Goal: Communication & Community: Share content

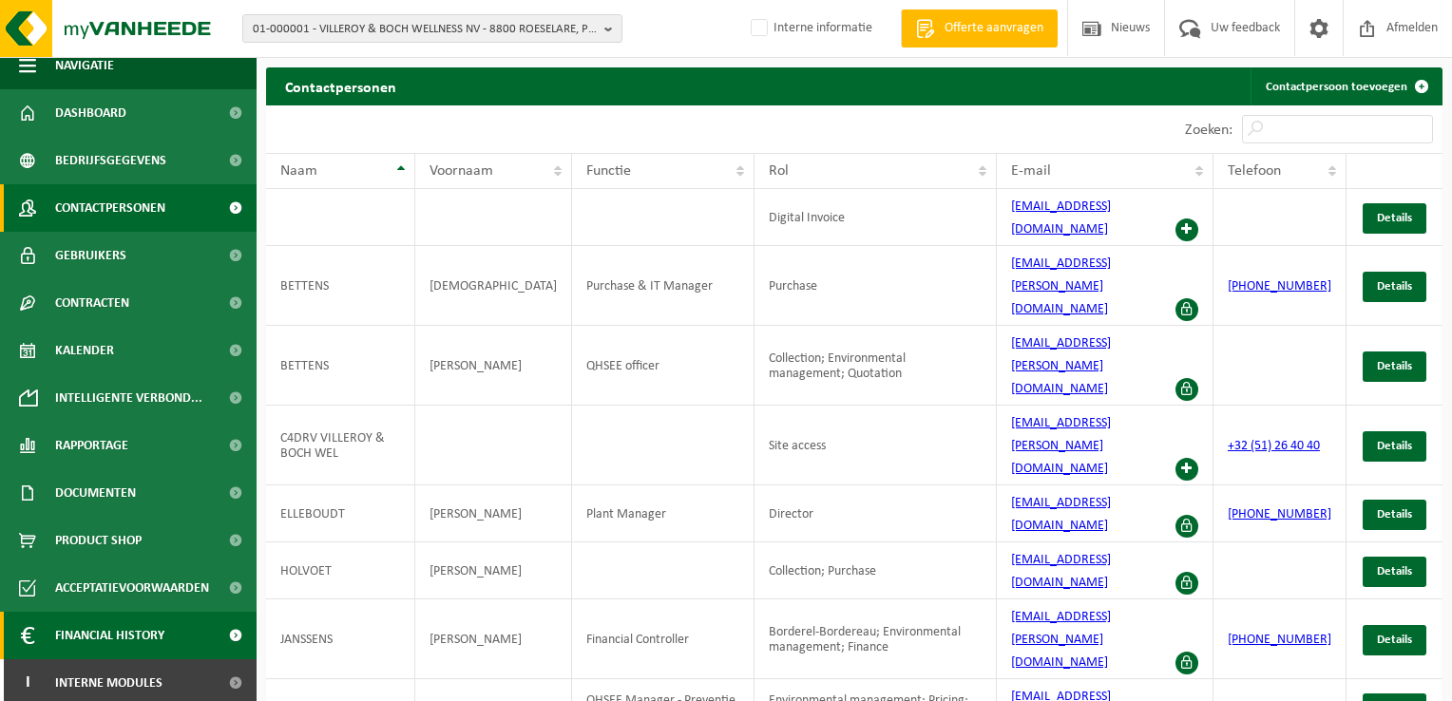
scroll to position [20, 0]
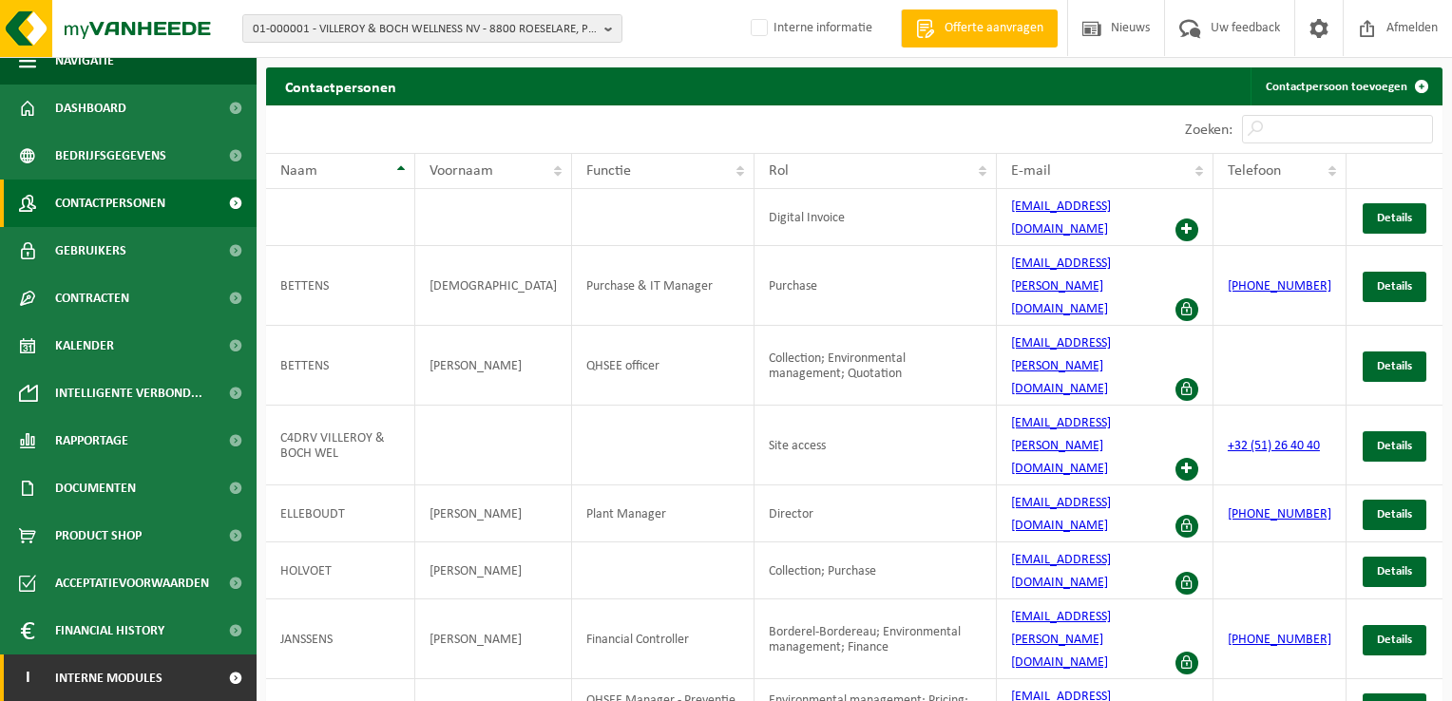
click at [178, 675] on link "I Interne modules" at bounding box center [128, 679] width 257 height 48
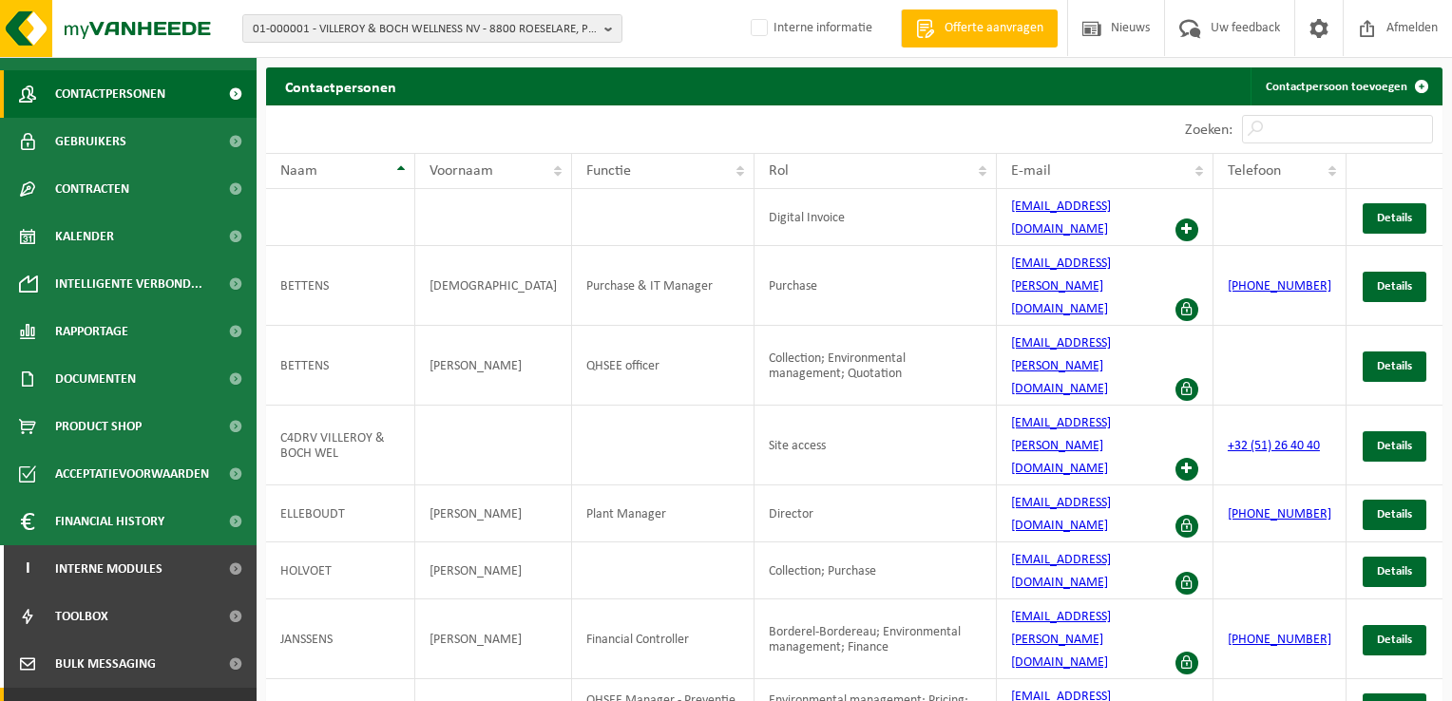
scroll to position [210, 0]
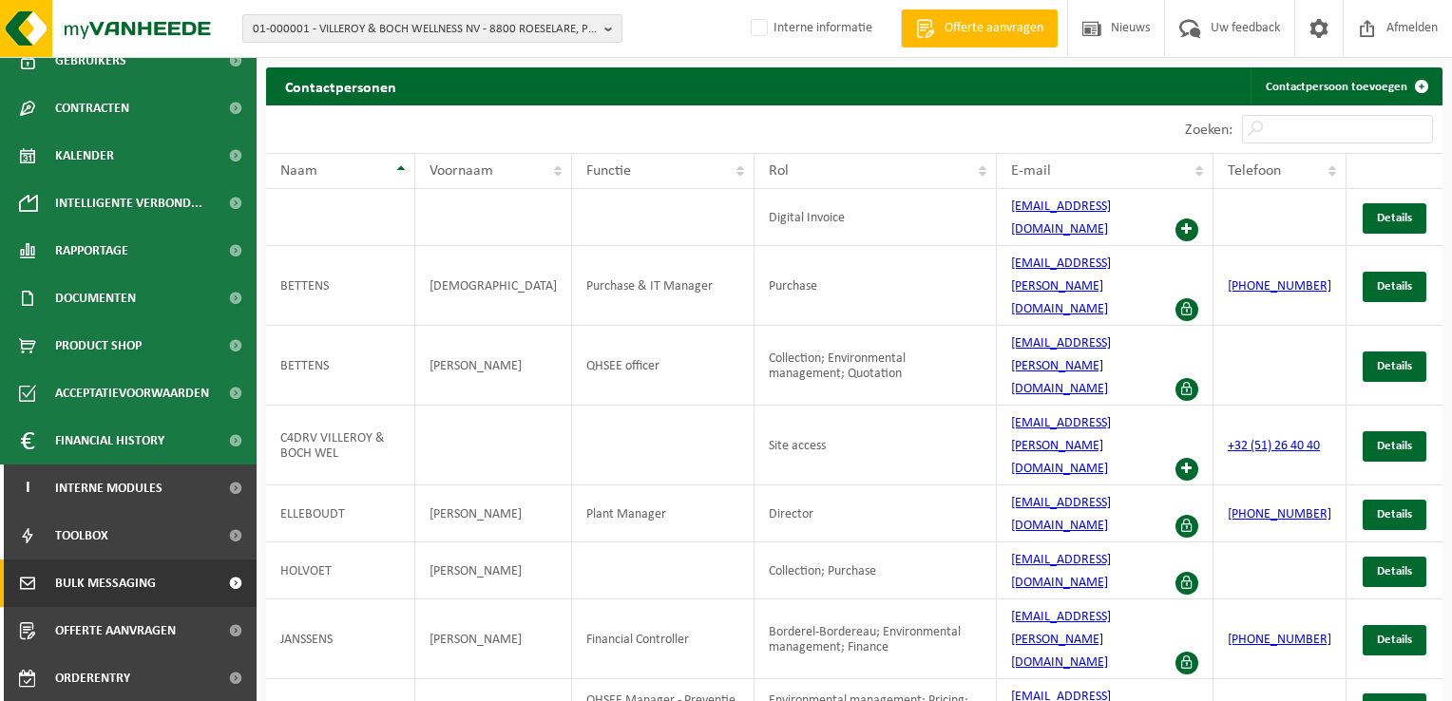
click at [152, 576] on span "Bulk Messaging" at bounding box center [105, 584] width 101 height 48
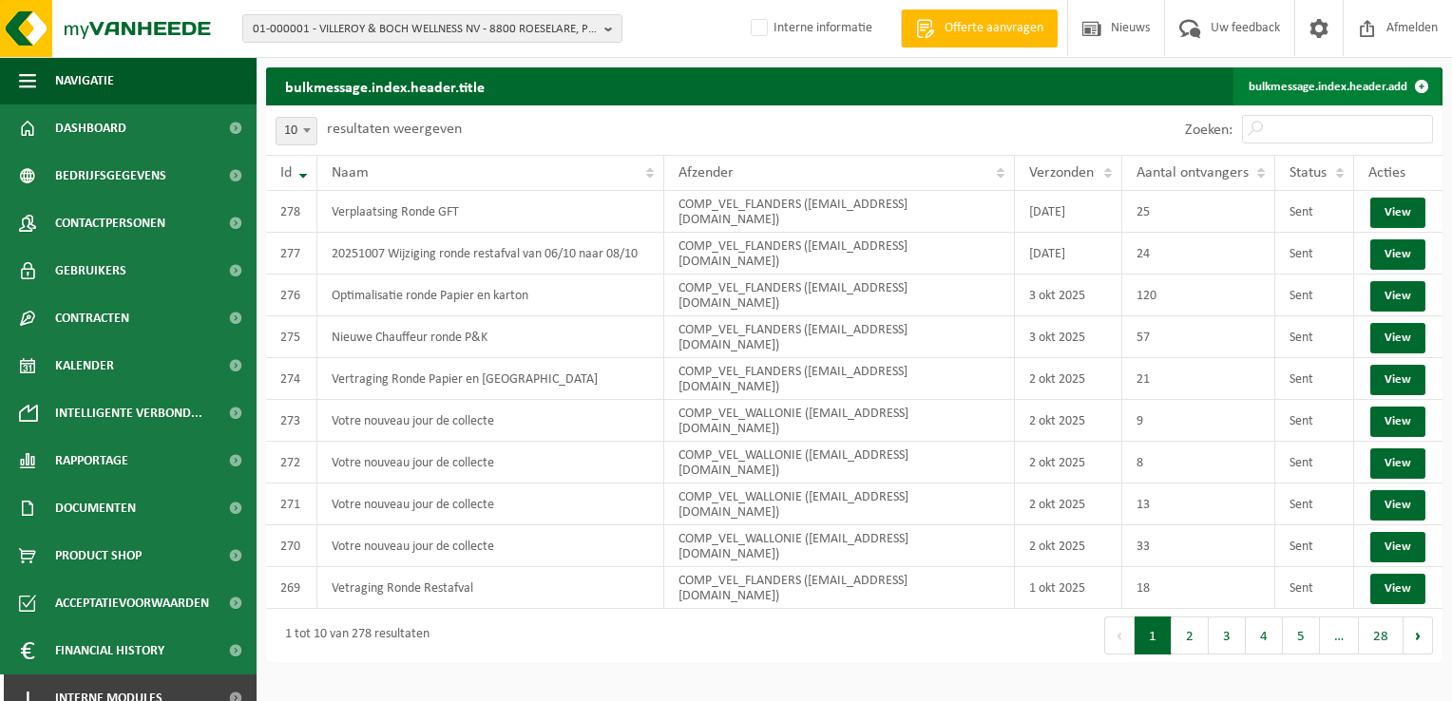
click at [1323, 86] on link "bulkmessage.index.header.add" at bounding box center [1337, 86] width 207 height 38
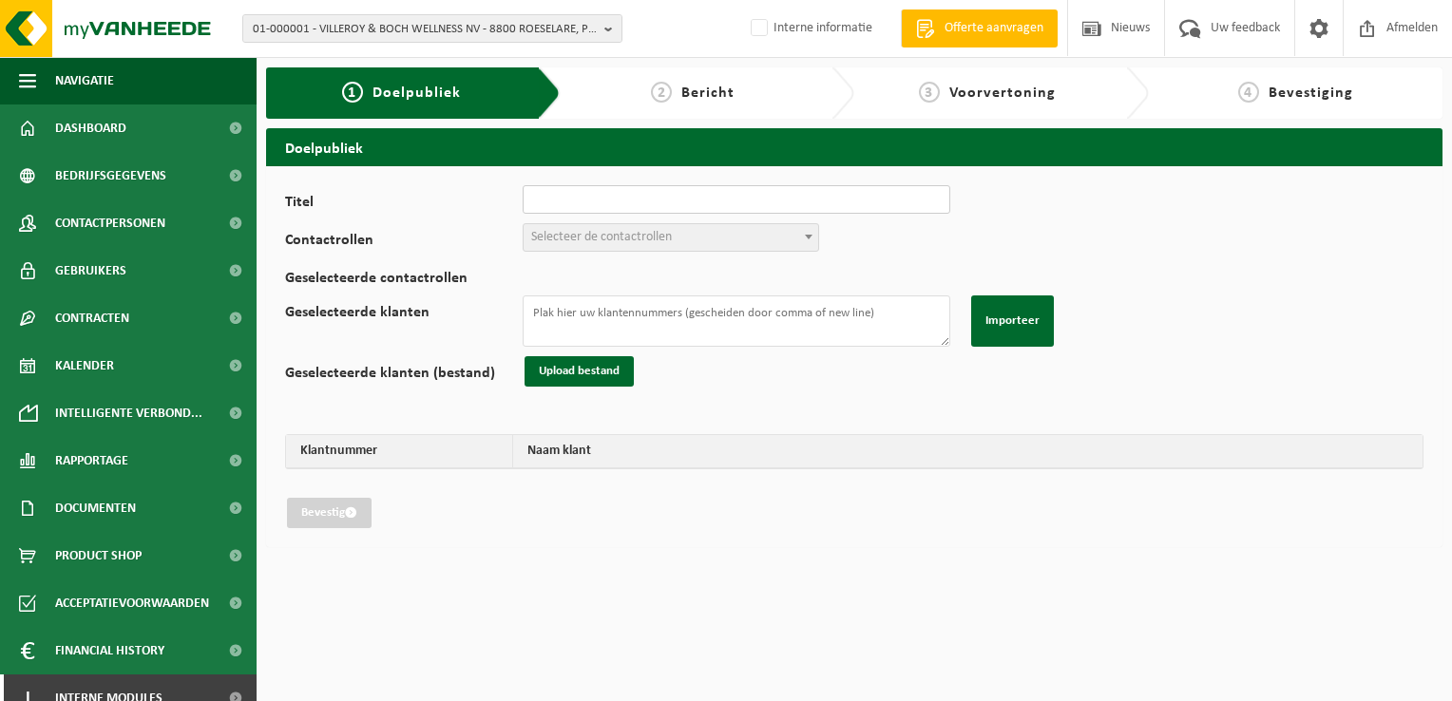
click at [597, 188] on input "Titel" at bounding box center [737, 199] width 428 height 29
type input "Verplaatsing ronde GFT [DATE]"
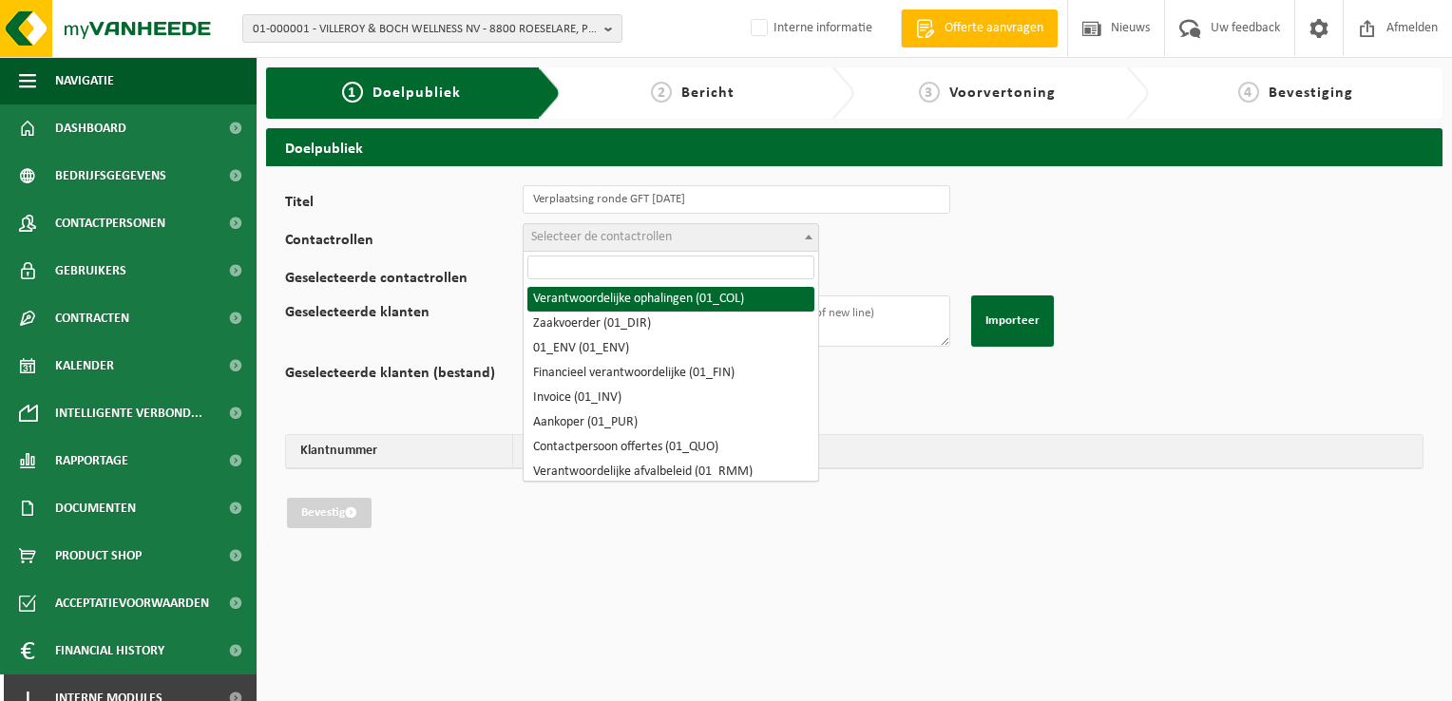
click at [588, 234] on span "Selecteer de contactrollen" at bounding box center [601, 237] width 141 height 14
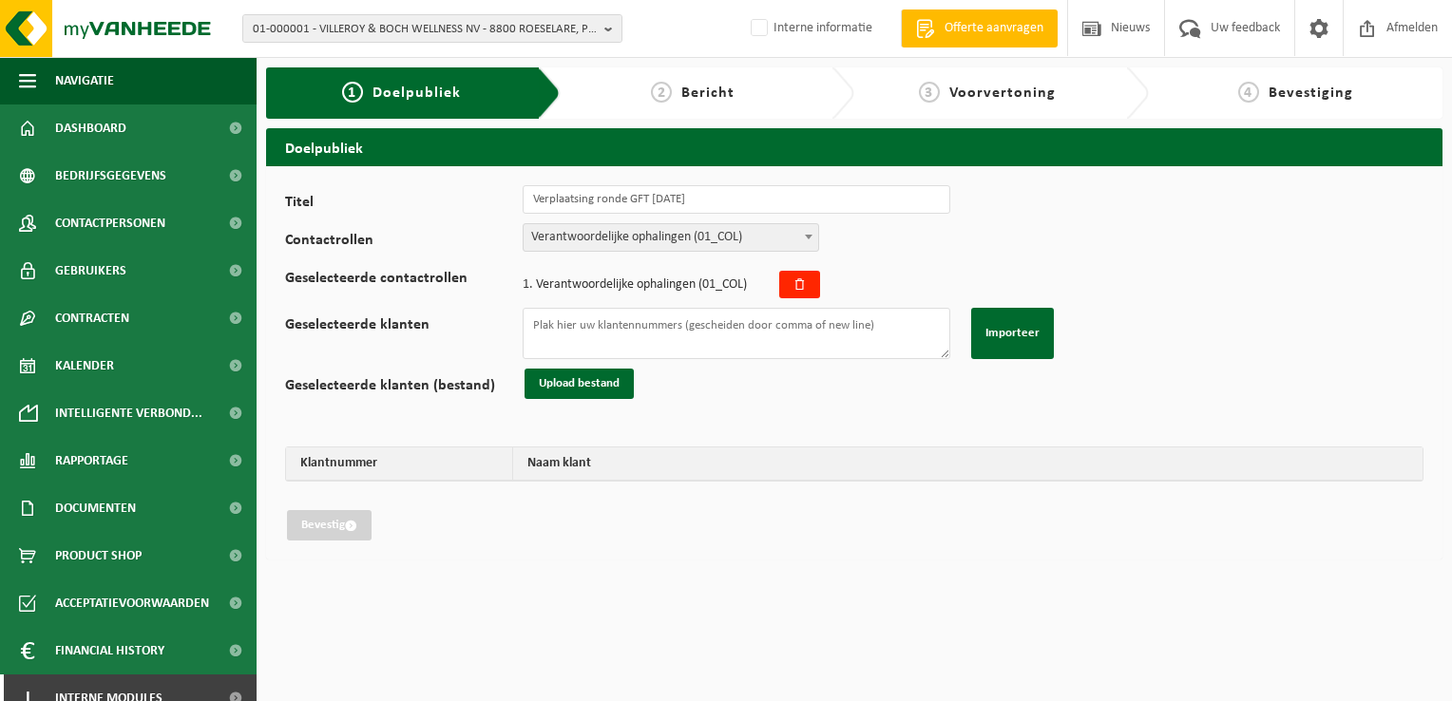
click at [643, 232] on span "Verantwoordelijke ophalingen (01_COL)" at bounding box center [671, 237] width 295 height 27
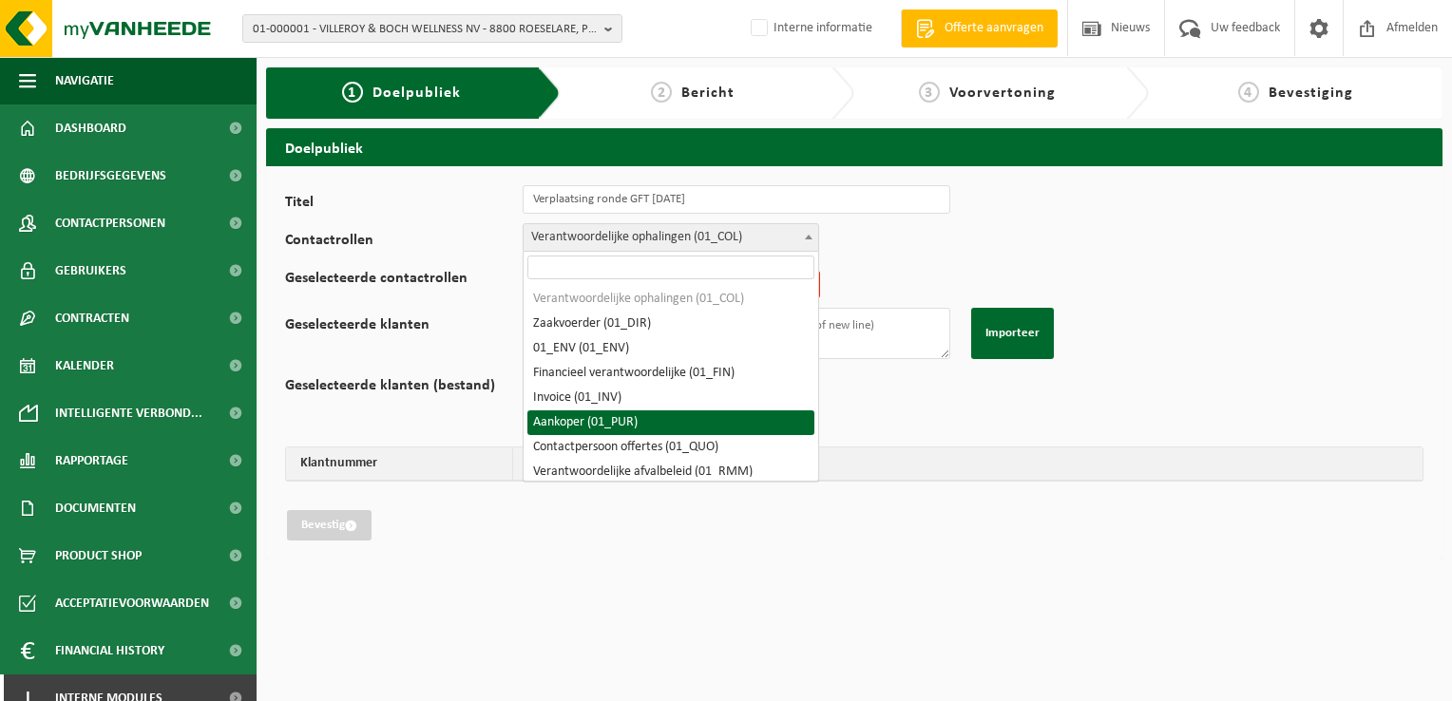
scroll to position [95, 0]
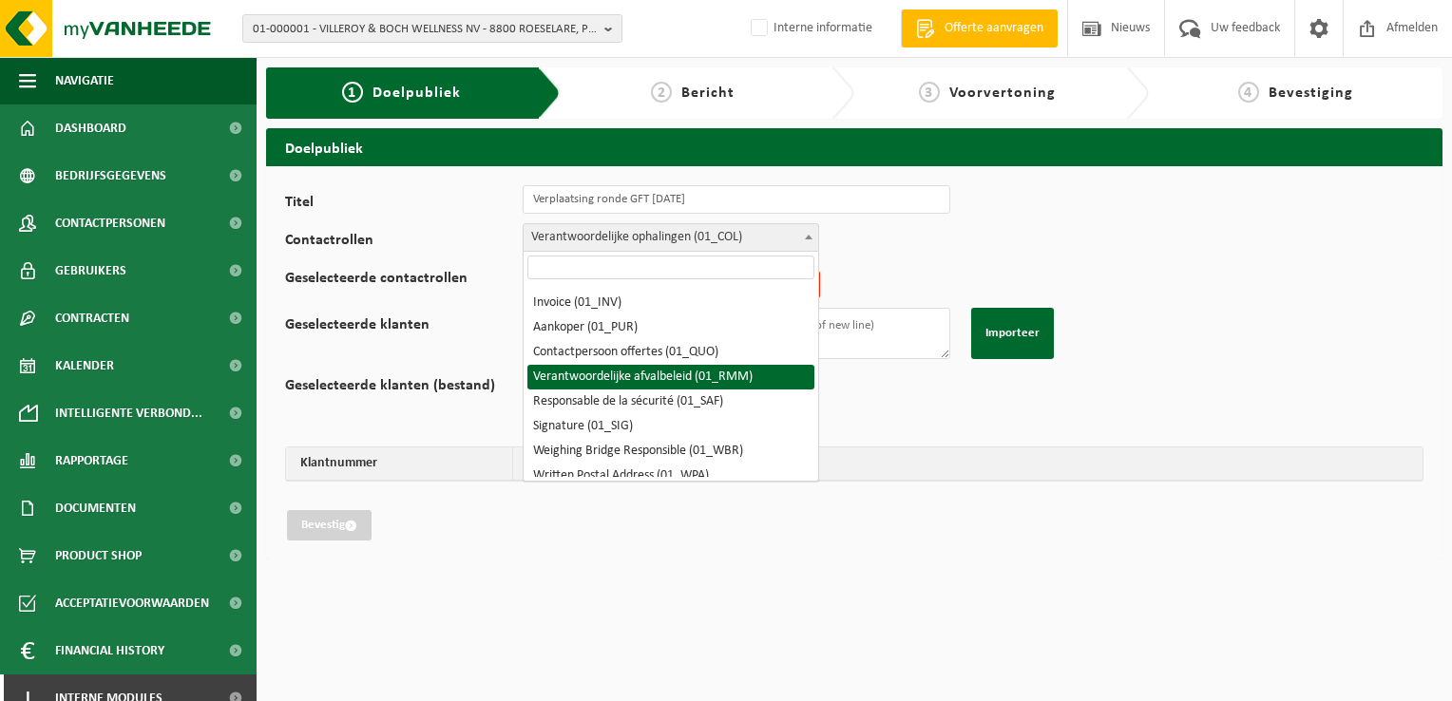
select select "01_RMM"
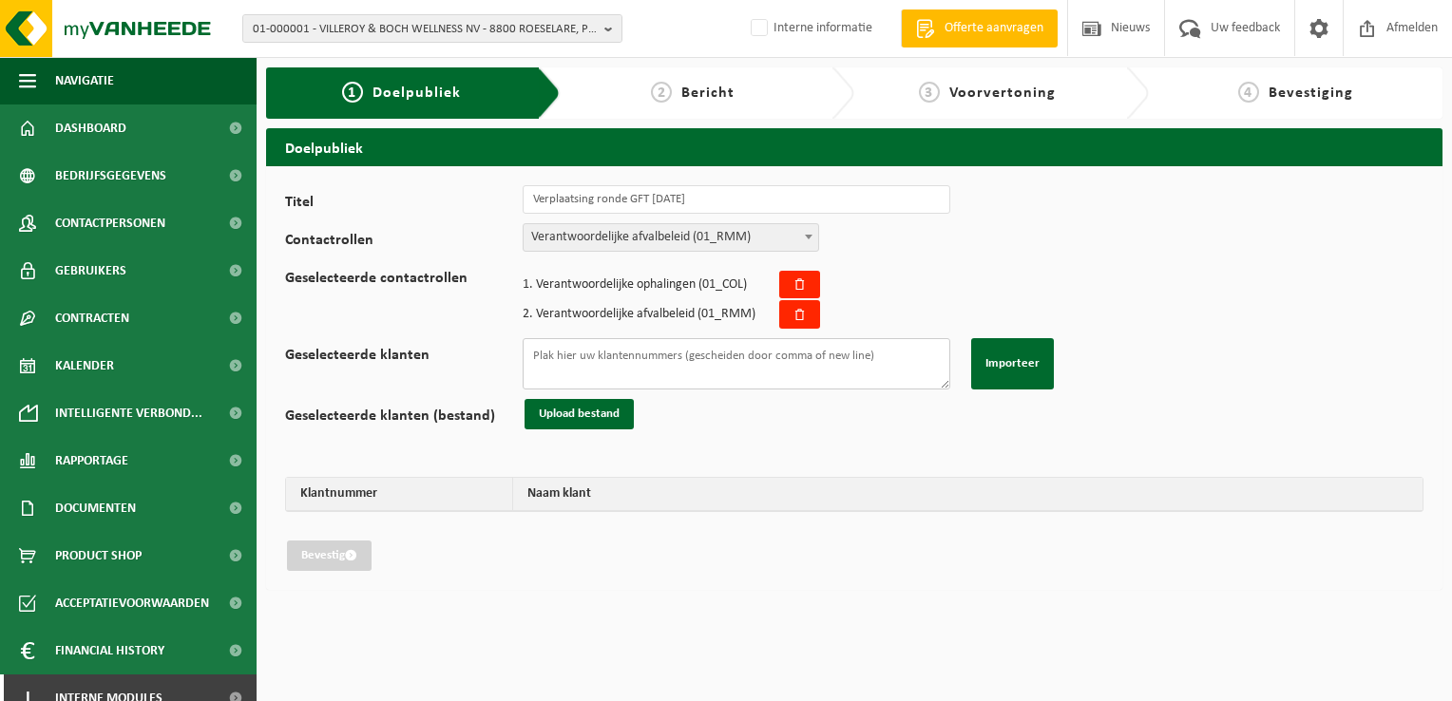
click at [648, 350] on textarea "Geselecteerde klanten" at bounding box center [737, 363] width 428 height 51
click at [648, 362] on textarea "Geselecteerde klanten" at bounding box center [737, 363] width 428 height 51
paste textarea "01-000031 01-086021 02-009227 02-009226 10-844065 10-844275 01-902949 10-724418…"
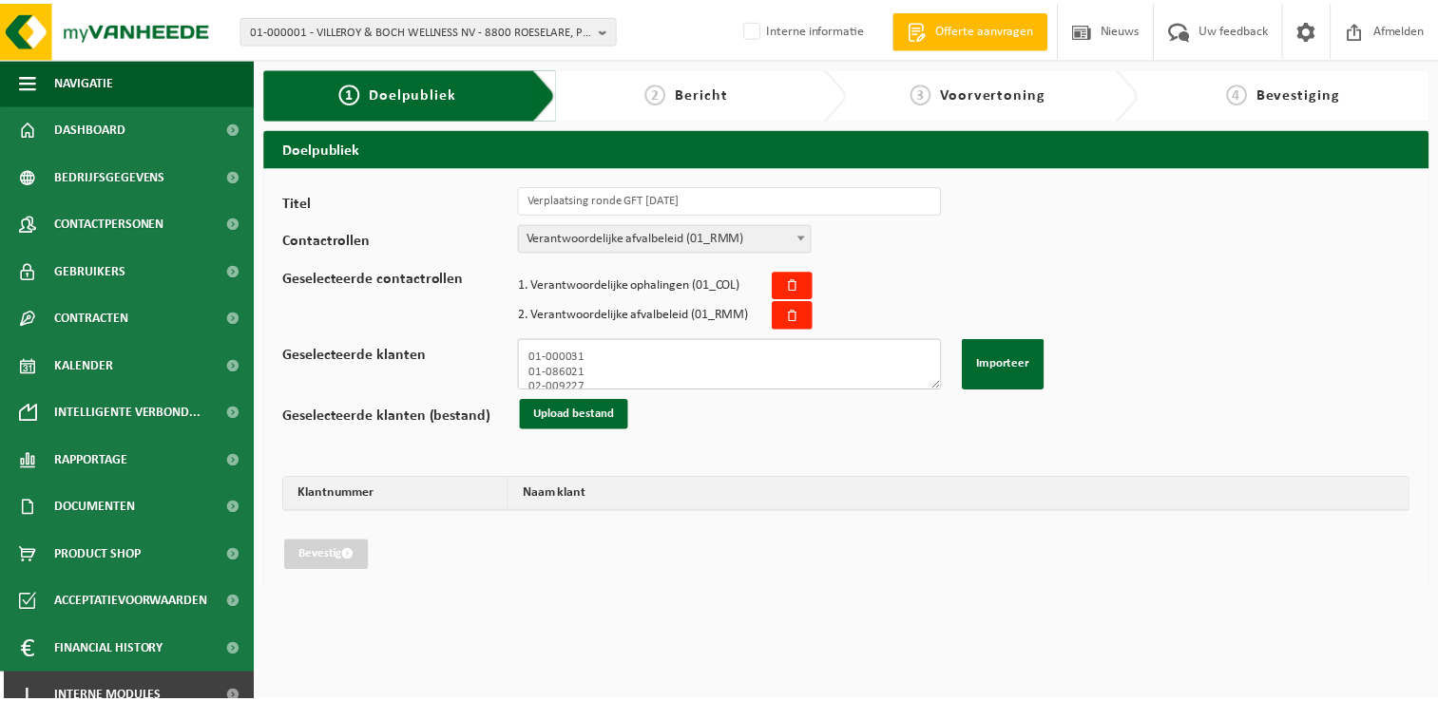
scroll to position [727, 0]
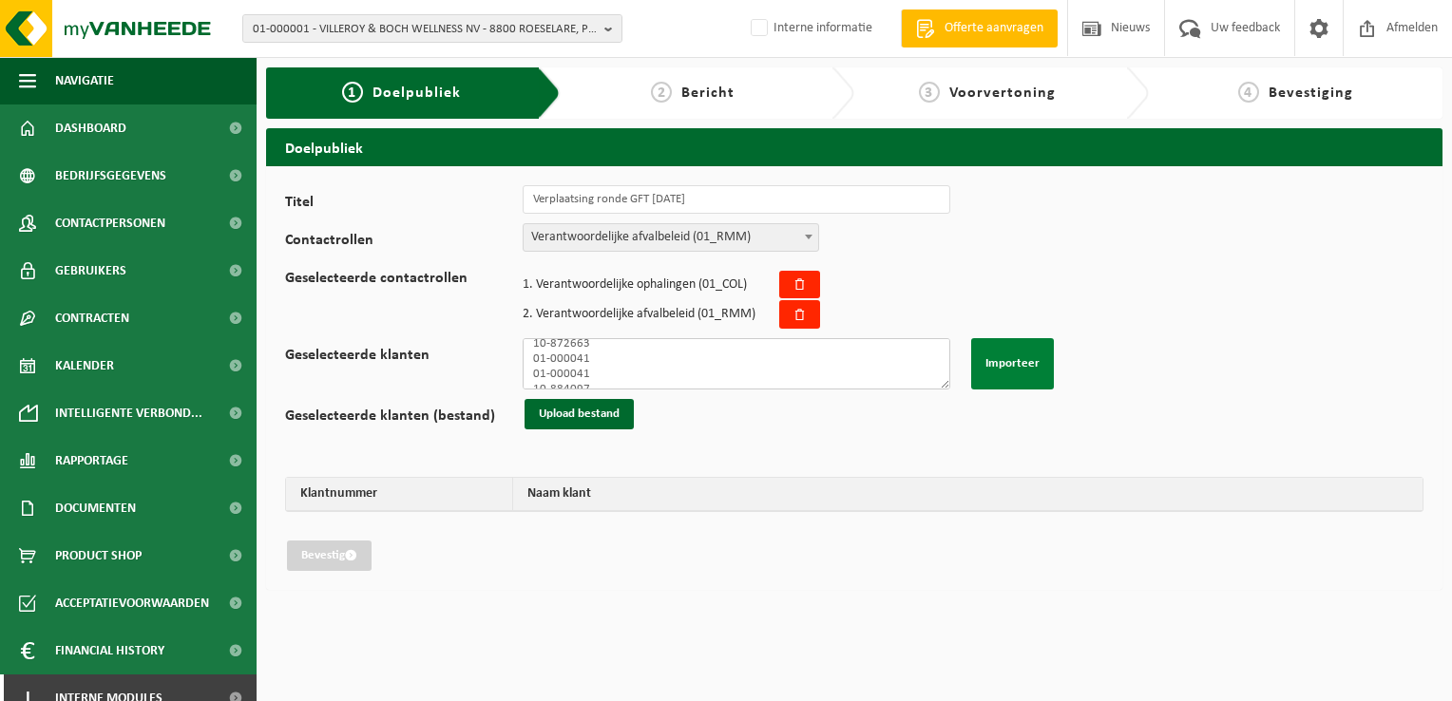
type textarea "01-000031 01-086021 02-009227 02-009226 10-844065 10-844275 01-902949 10-724418…"
click at [1026, 360] on button "Importeer" at bounding box center [1012, 363] width 83 height 51
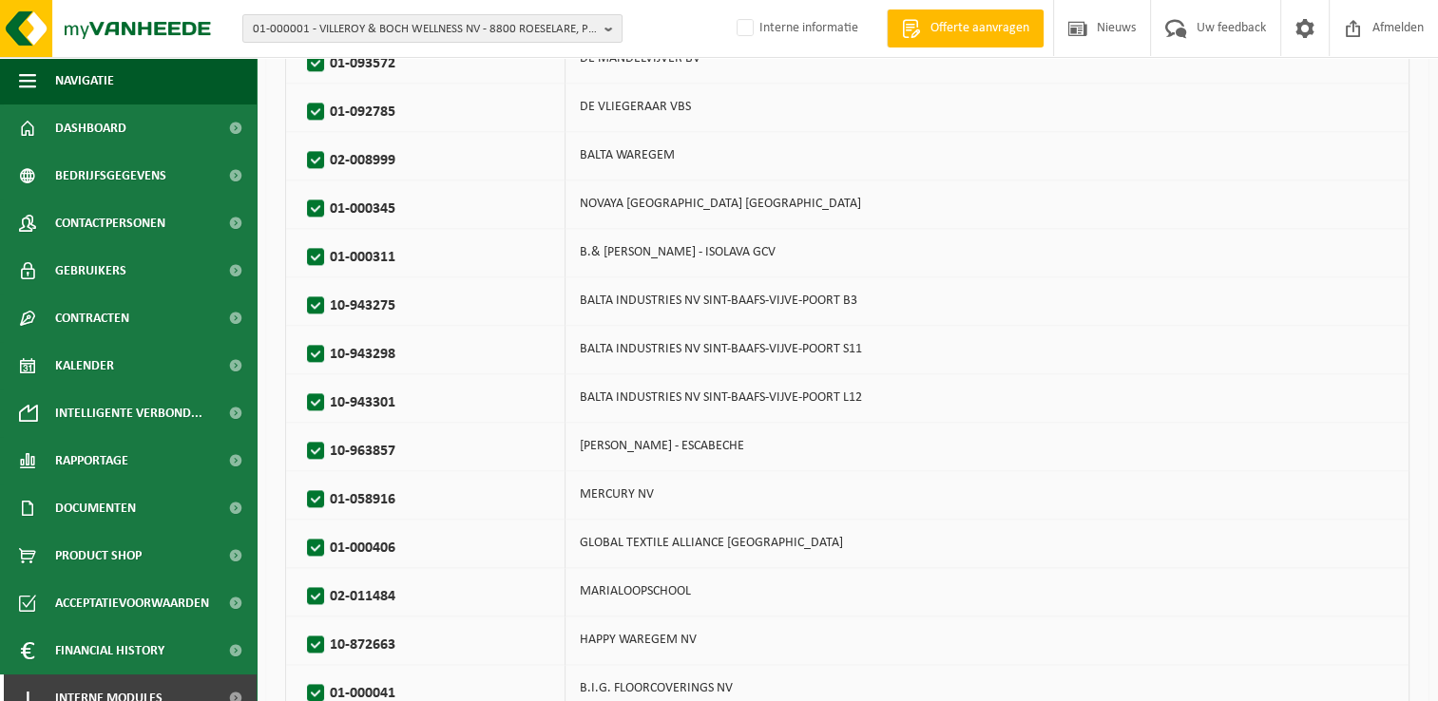
scroll to position [2356, 0]
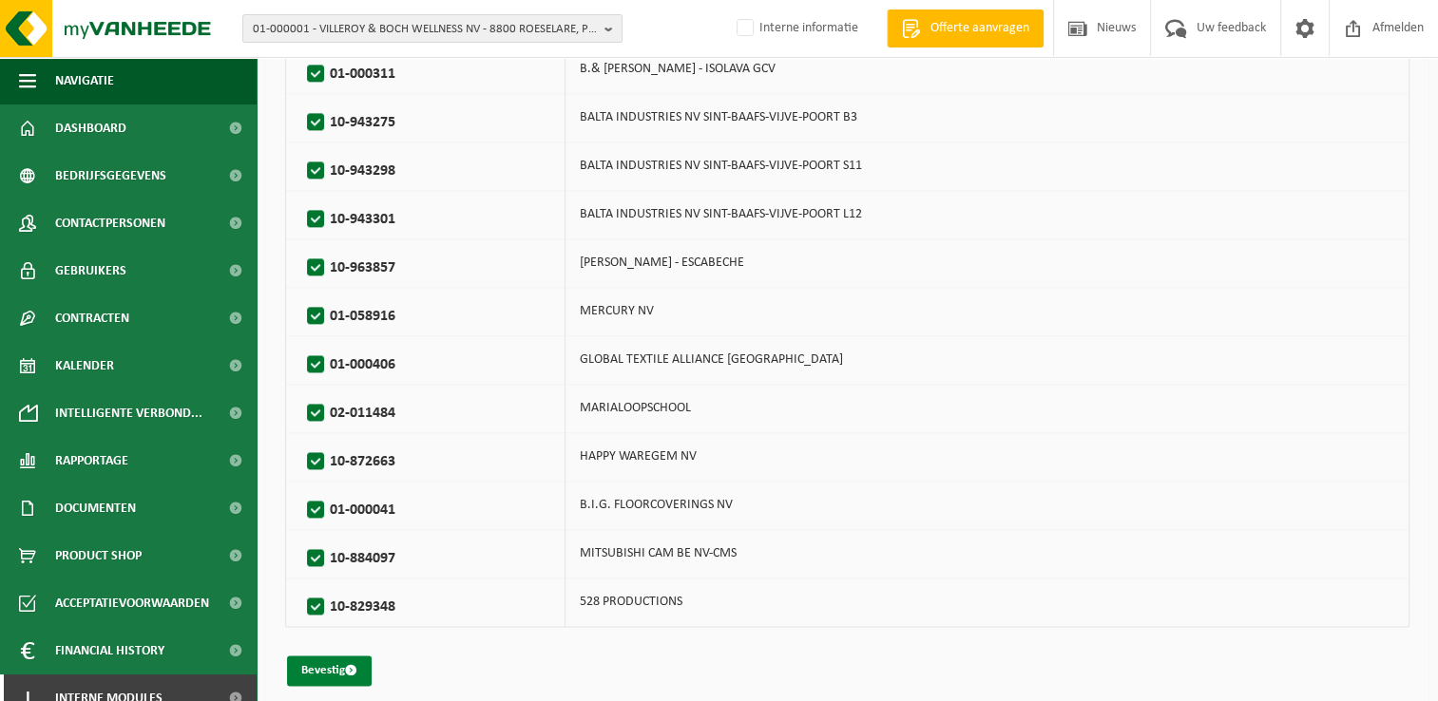
click at [334, 656] on button "Bevestig" at bounding box center [329, 671] width 85 height 30
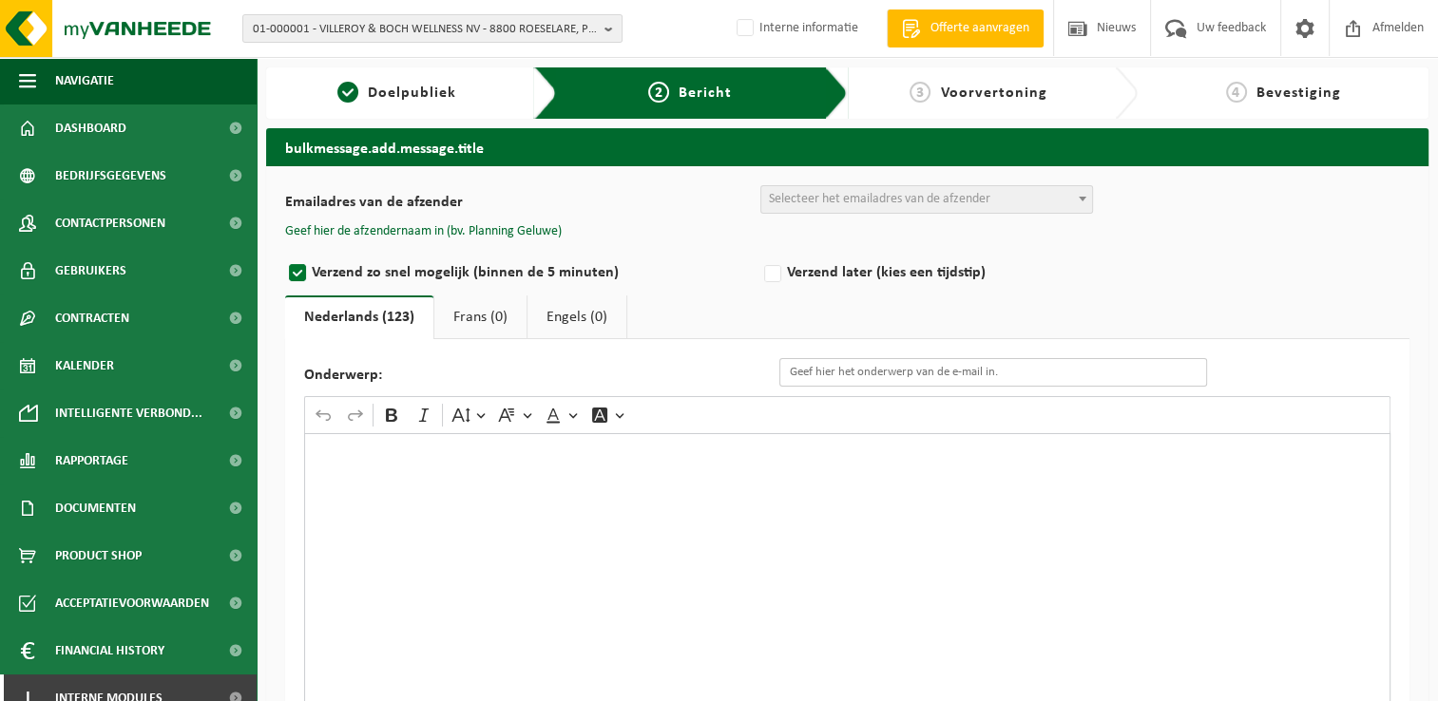
click at [822, 365] on input "Onderwerp:" at bounding box center [993, 372] width 428 height 29
type input "Verplaatsing Ronde GFT"
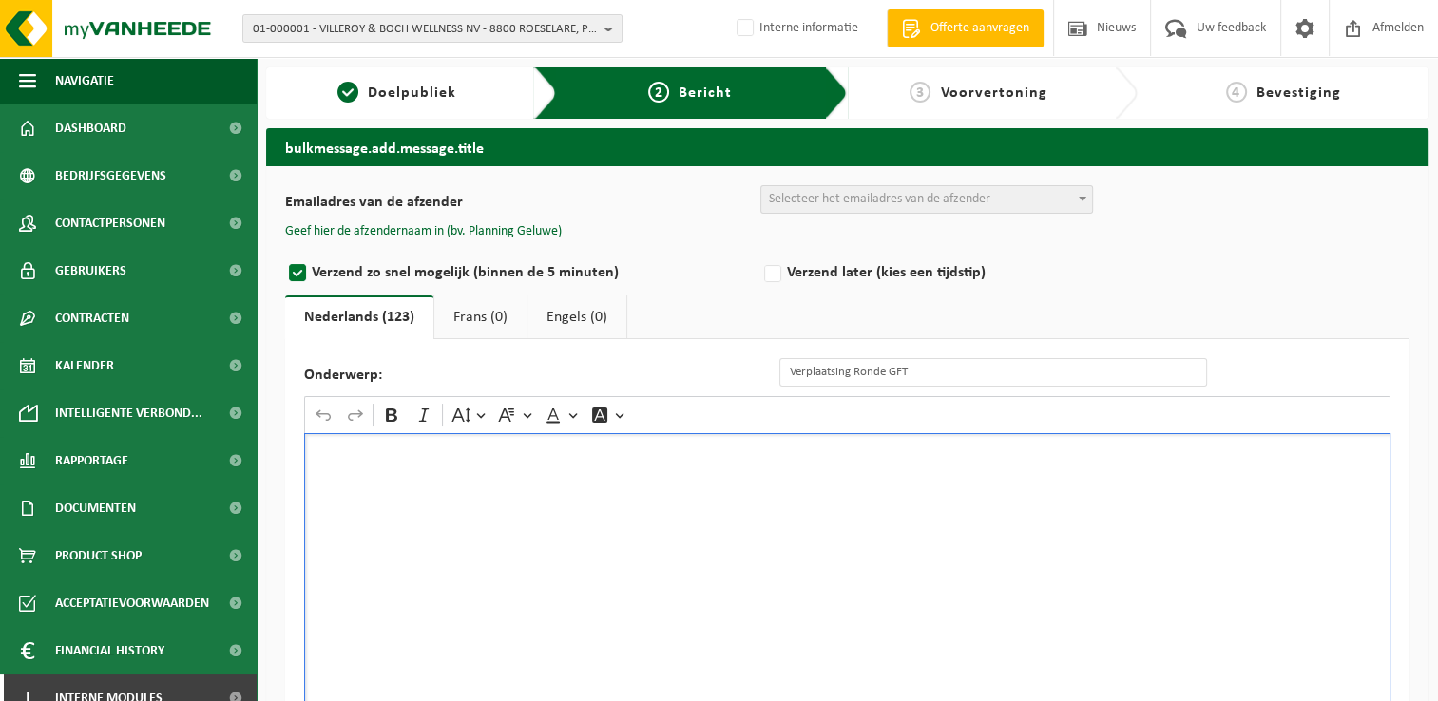
click at [737, 530] on div "Rich Text Editor. Editing area: main. Press Alt+0 for help." at bounding box center [847, 623] width 1086 height 380
click at [563, 585] on div "Rich Text Editor. Editing area: main. Press Alt+0 for help." at bounding box center [847, 623] width 1086 height 380
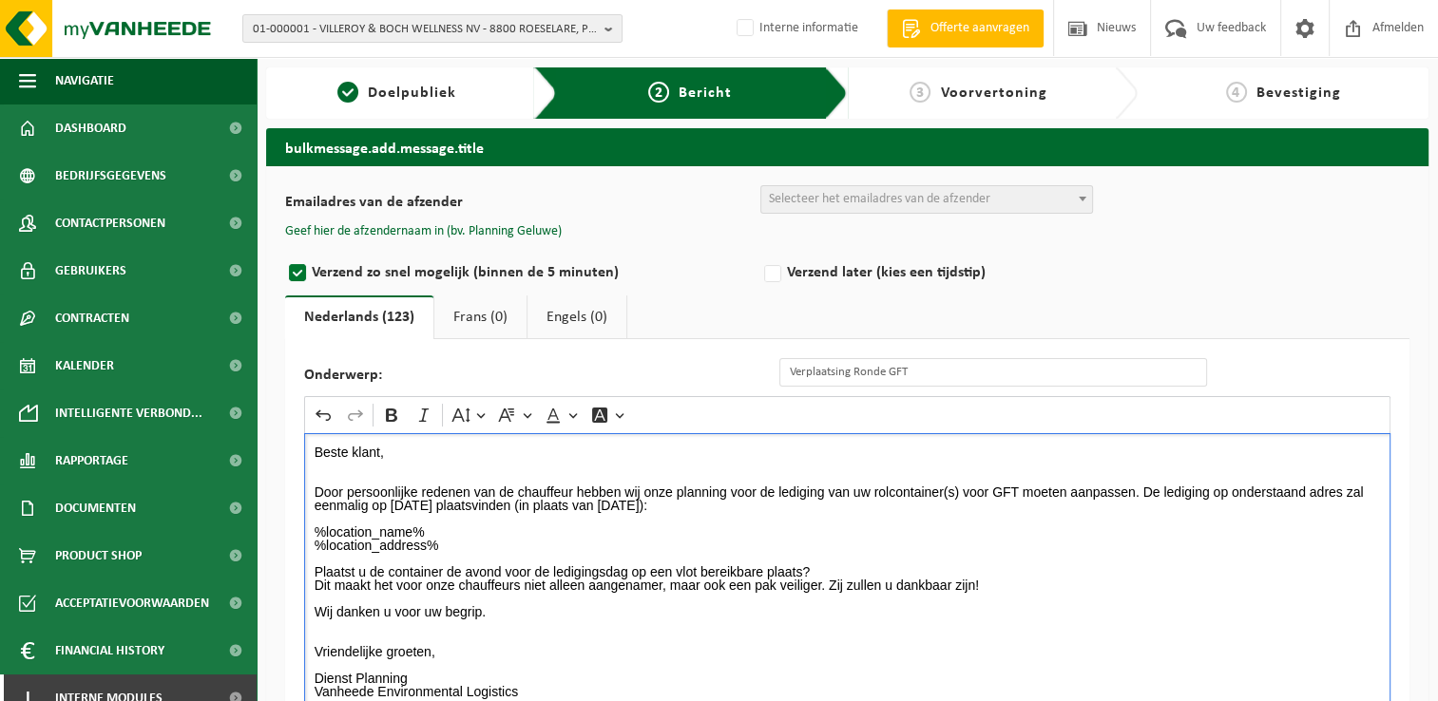
scroll to position [15, 0]
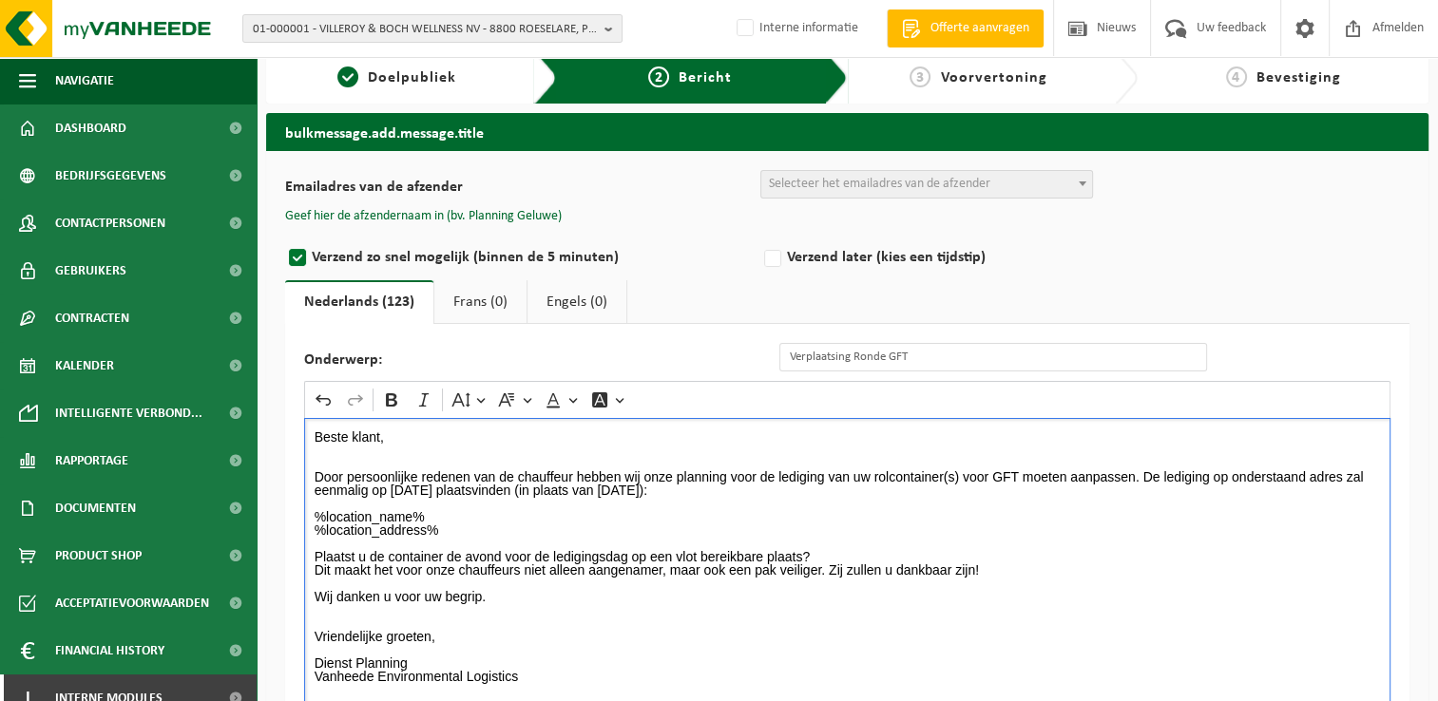
click at [1145, 473] on p "Door persoonlijke redenen van de chauffeur hebben wij onze planning voor de led…" at bounding box center [848, 483] width 1066 height 27
drag, startPoint x: 728, startPoint y: 487, endPoint x: 617, endPoint y: 484, distance: 111.2
click at [617, 484] on p "De lediging op onderstaand adres zal eenmalig op Vrijdag 10/10/2025 plaatsvinde…" at bounding box center [848, 490] width 1066 height 13
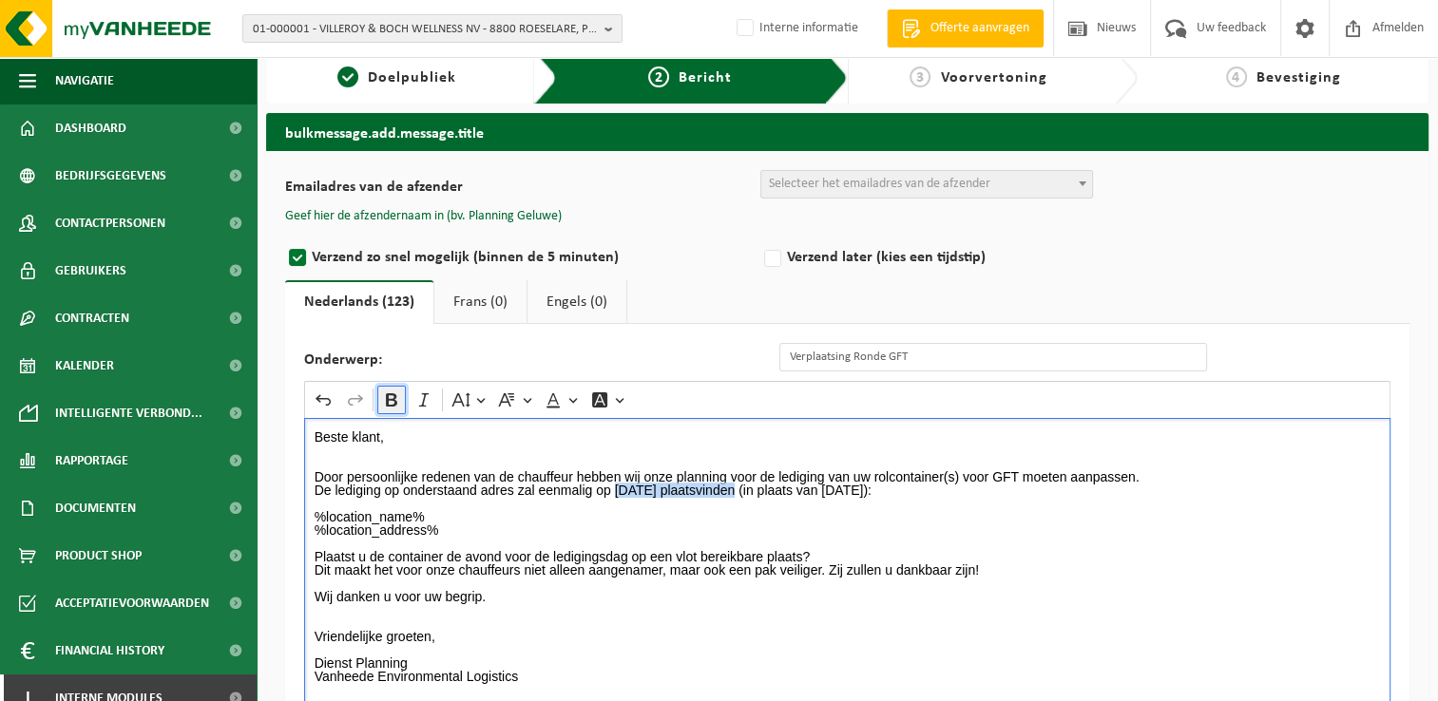
drag, startPoint x: 388, startPoint y: 396, endPoint x: 425, endPoint y: 412, distance: 40.4
click at [390, 397] on icon "Editor toolbar" at bounding box center [391, 399] width 11 height 13
click at [878, 519] on p "%location_name% %location_address%" at bounding box center [848, 523] width 1066 height 27
drag, startPoint x: 1027, startPoint y: 490, endPoint x: 897, endPoint y: 489, distance: 130.2
click at [897, 489] on p "De lediging op onderstaand adres zal eenmalig op Vrijdag 10/10/2025 plaatsvinde…" at bounding box center [848, 490] width 1066 height 13
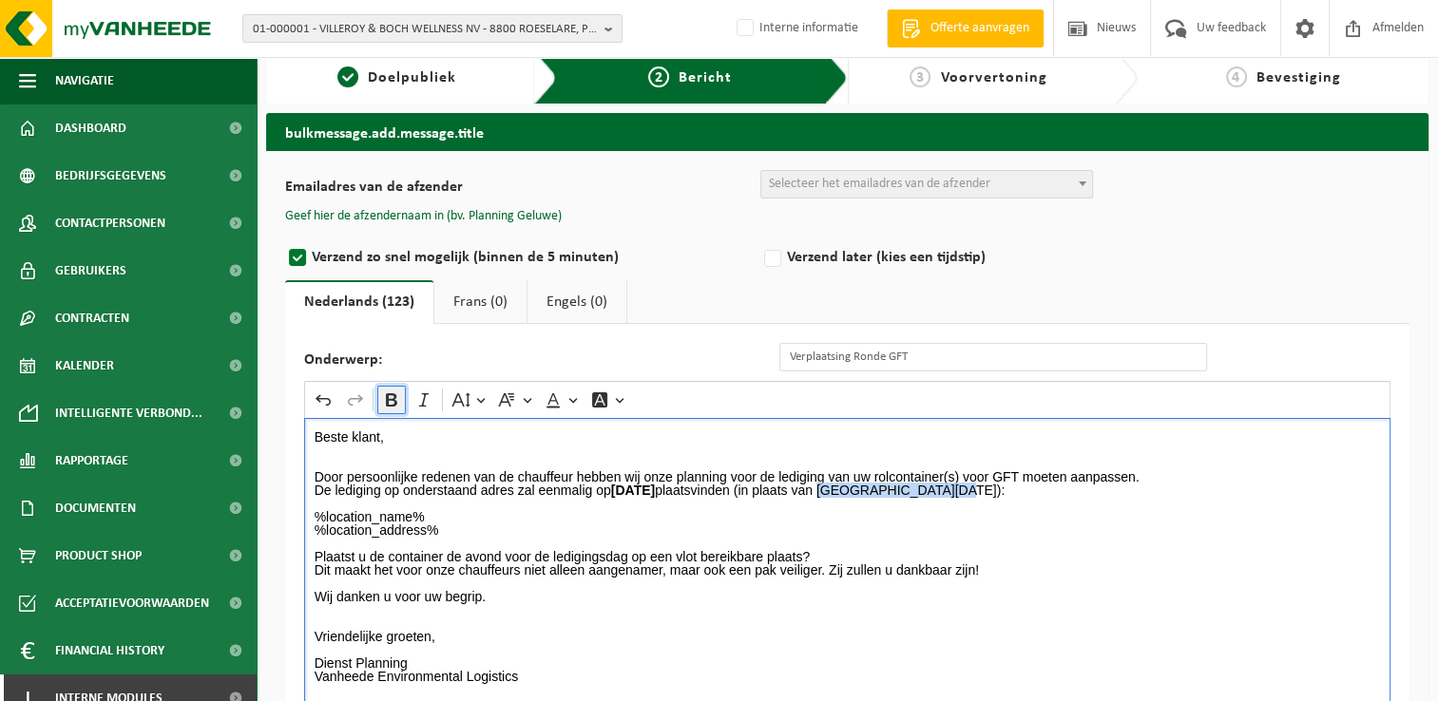
click at [387, 400] on icon "Editor toolbar" at bounding box center [391, 399] width 11 height 13
click at [772, 510] on p "%location_name% %location_address%" at bounding box center [848, 523] width 1066 height 27
click at [1091, 479] on p "Door persoonlijke redenen van de chauffeur hebben wij onze planning voor de led…" at bounding box center [848, 476] width 1066 height 13
click at [1074, 492] on p "De lediging op onderstaand adres zal eenmalig op Vrijdag 10/10/2025 plaatsvinde…" at bounding box center [848, 490] width 1066 height 13
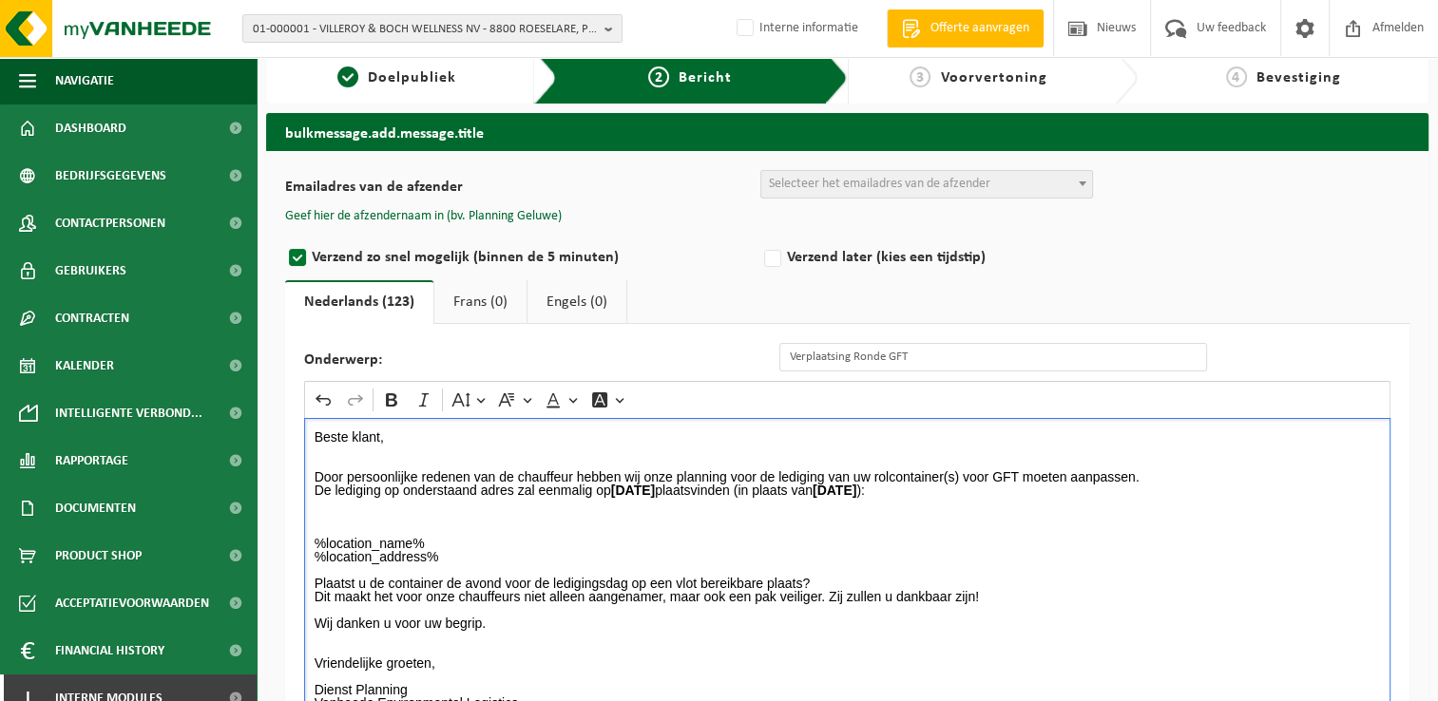
click at [469, 545] on p "%location_name% %location_address%" at bounding box center [848, 550] width 1066 height 27
click at [466, 554] on p "%location_name% %location_address%" at bounding box center [848, 550] width 1066 height 27
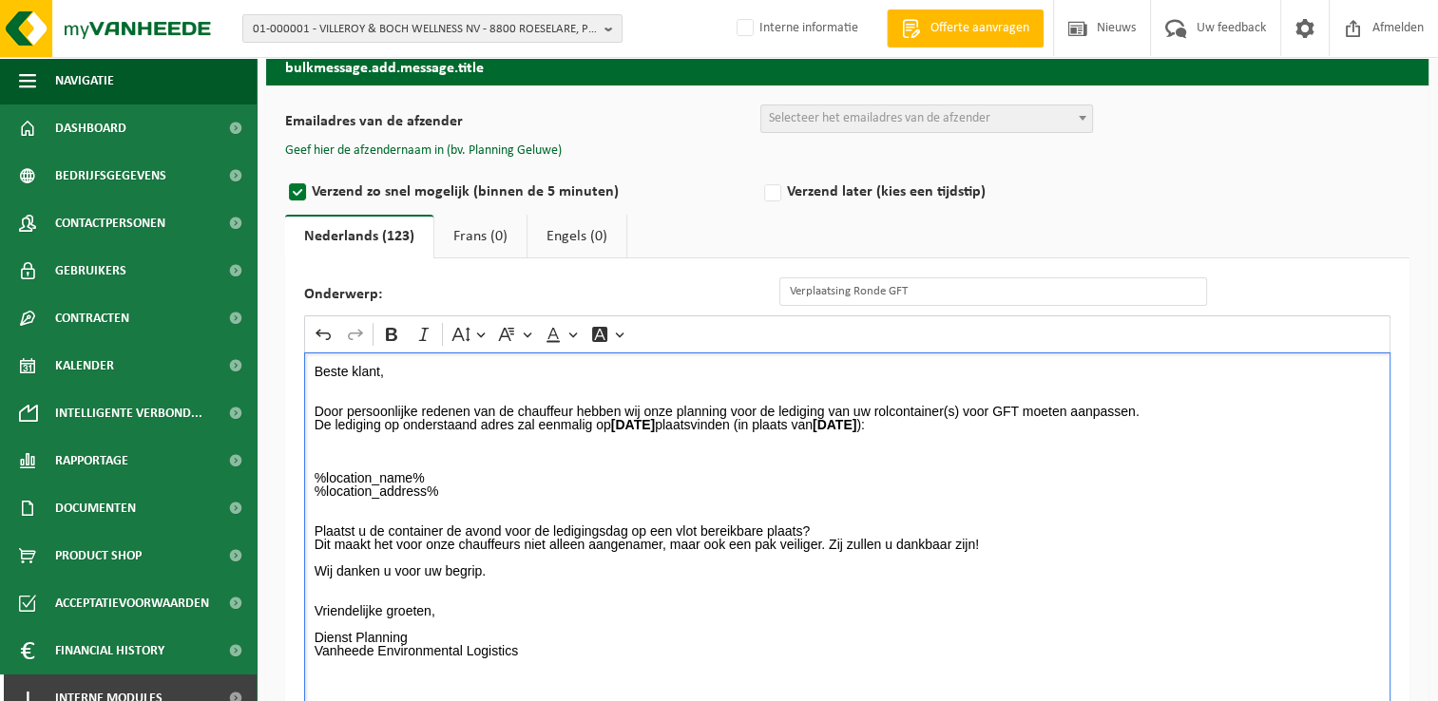
scroll to position [110, 0]
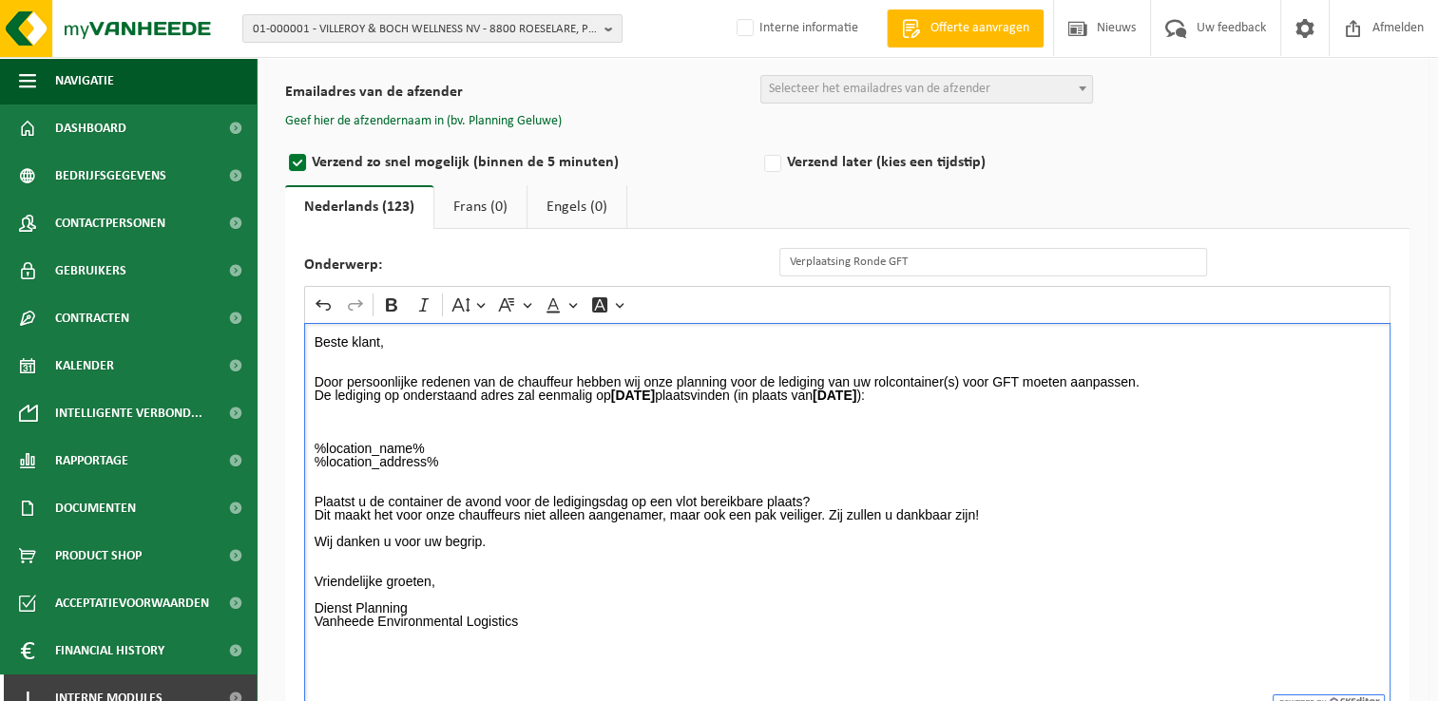
click at [324, 554] on p "Rich Text Editor. Editing area: main. Press Alt+0 for help." at bounding box center [848, 554] width 1066 height 13
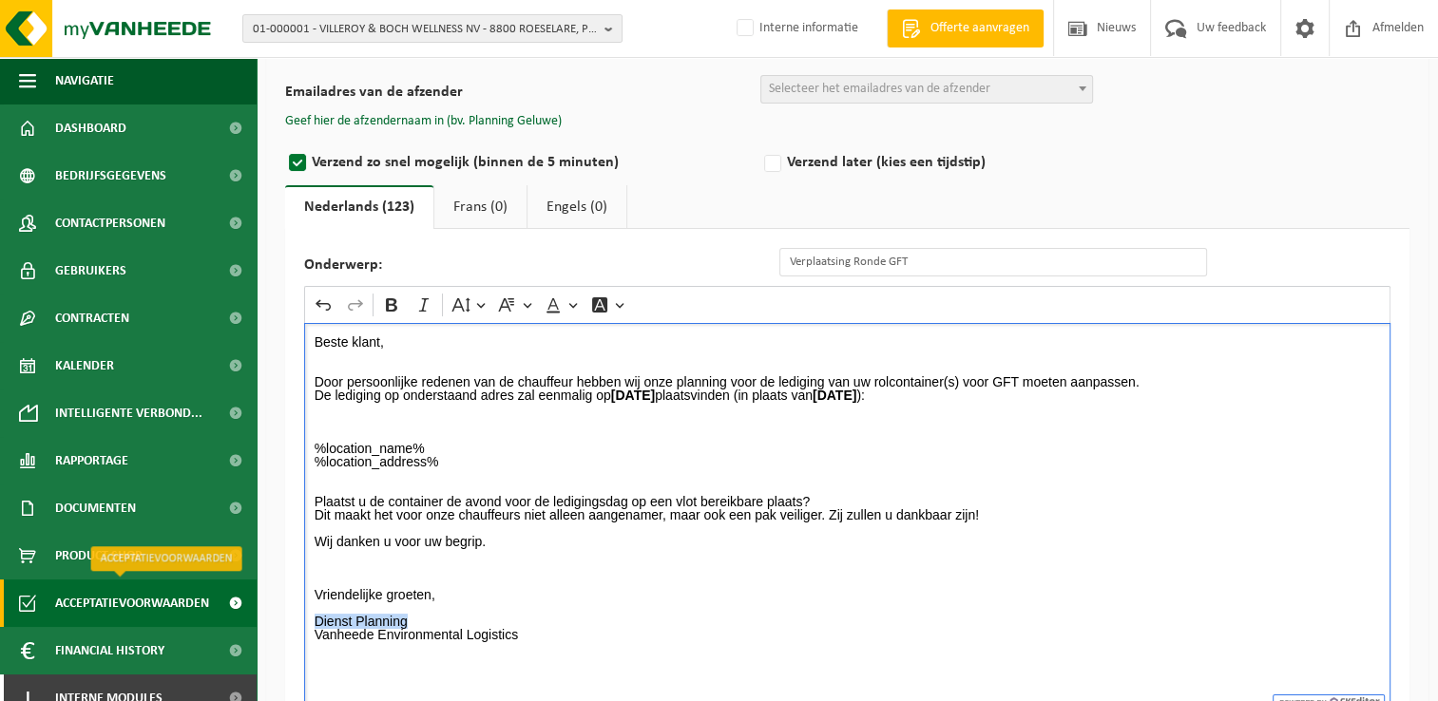
drag, startPoint x: 412, startPoint y: 621, endPoint x: 221, endPoint y: 620, distance: 191.0
click at [221, 620] on div "Navigatie Offerte aanvragen Nieuws Uw feedback Afmelden Dashboard Bedrijfsgegev…" at bounding box center [719, 335] width 1438 height 891
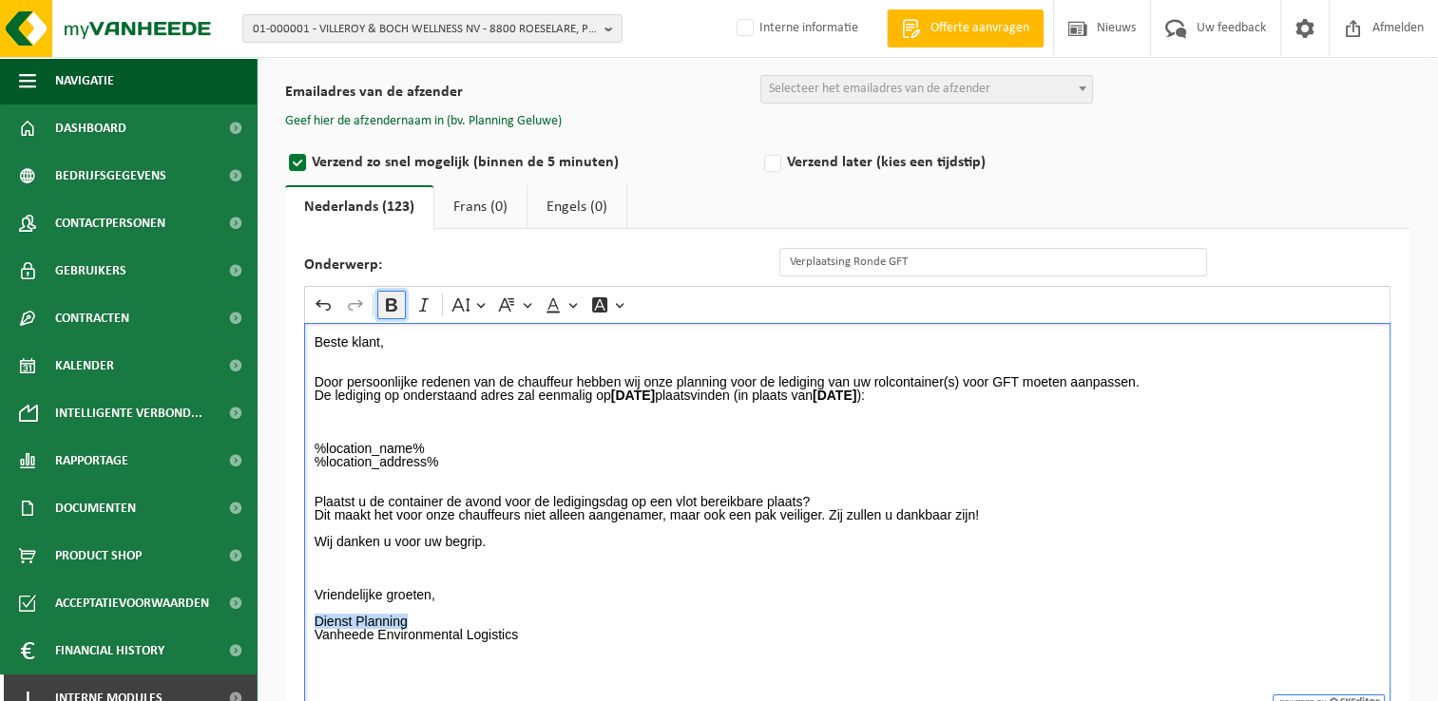
click at [396, 311] on icon "Editor toolbar" at bounding box center [391, 305] width 19 height 19
click at [677, 621] on p "Dienst Planning Vanheede Environmental Logistics" at bounding box center [848, 628] width 1066 height 27
click at [802, 82] on span "Selecteer het emailadres van de afzender" at bounding box center [879, 89] width 221 height 14
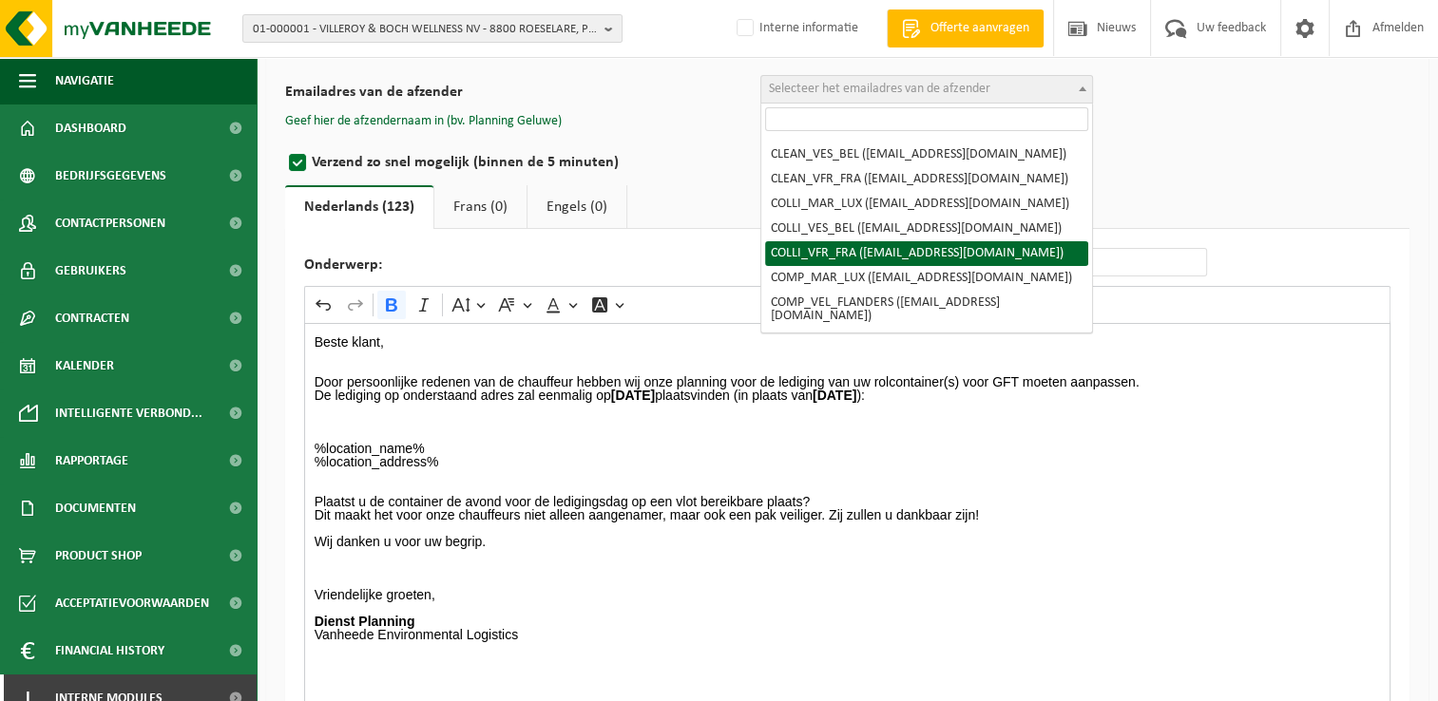
scroll to position [190, 0]
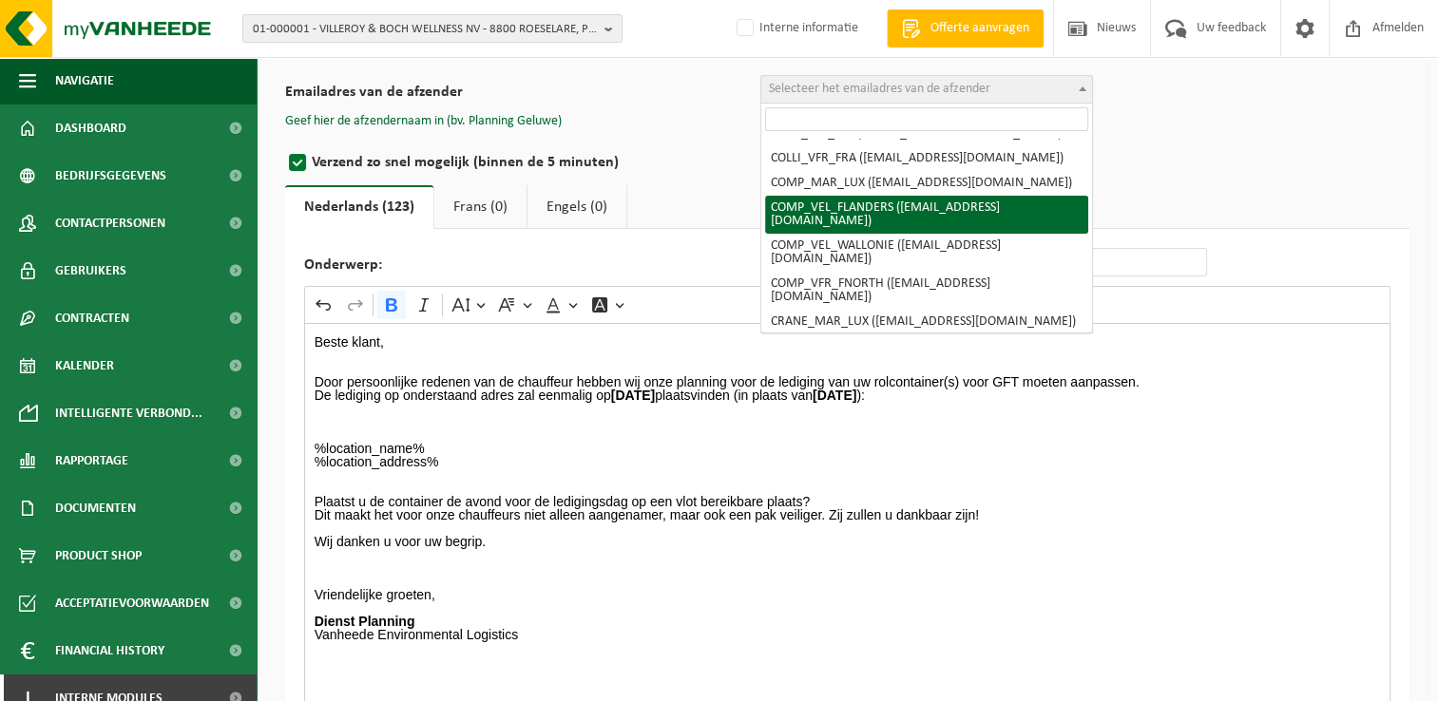
select select "COMP_VEL_FLANDERS"
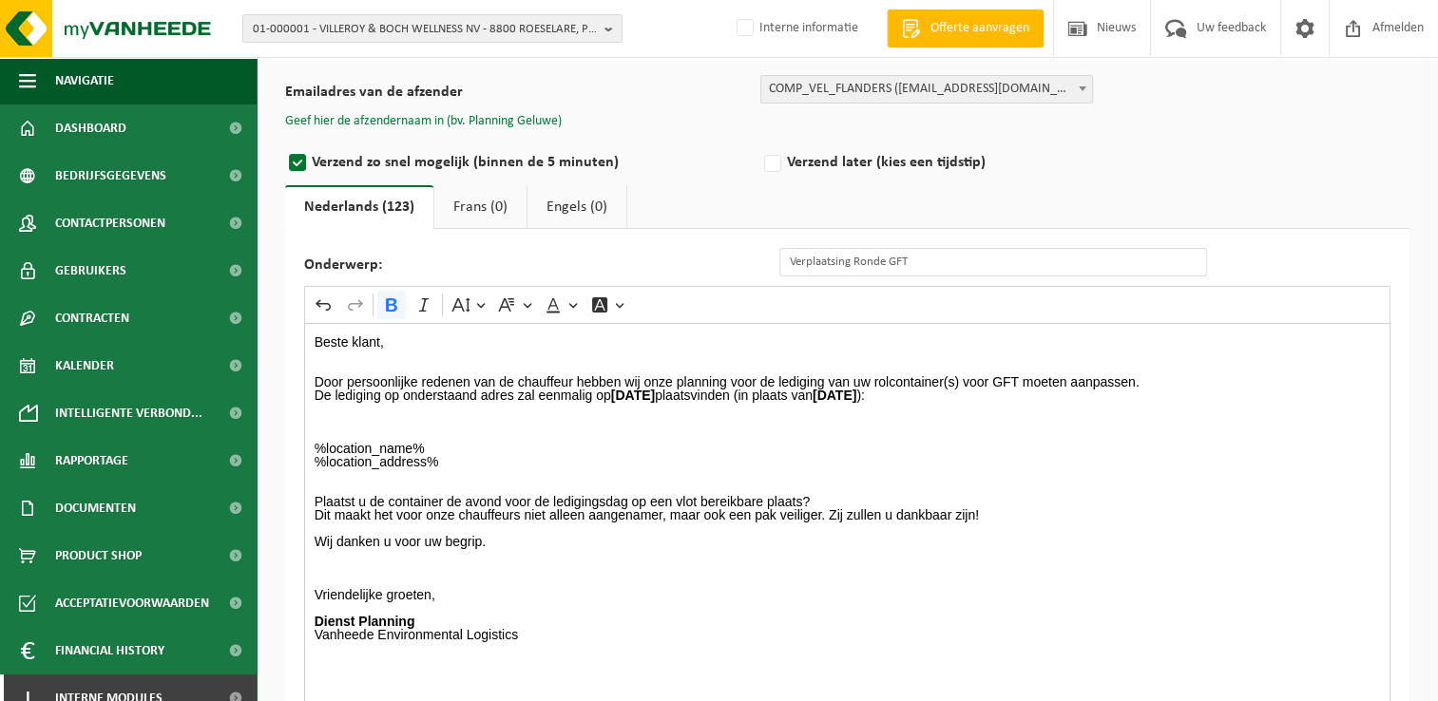
click at [502, 123] on button "Geef hier de afzendernaam in (bv. Planning Geluwe)" at bounding box center [423, 121] width 277 height 17
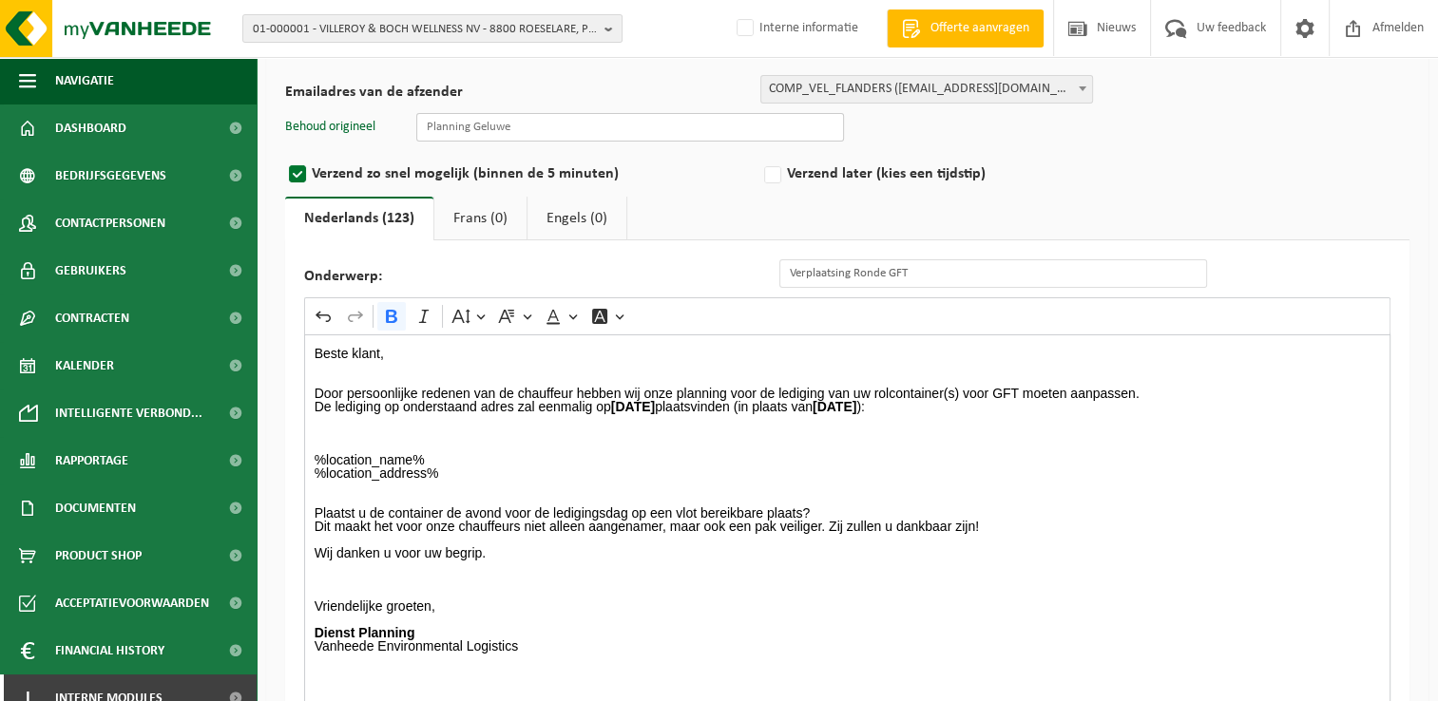
click at [513, 133] on input "text" at bounding box center [630, 127] width 428 height 29
type input "Planning Geluwe"
click at [1101, 162] on label "Verzend later (kies een tijdstip)" at bounding box center [997, 174] width 475 height 27
click at [804, 279] on input "Verzend later (kies een tijdstip)" at bounding box center [798, 285] width 12 height 12
radio input "true"
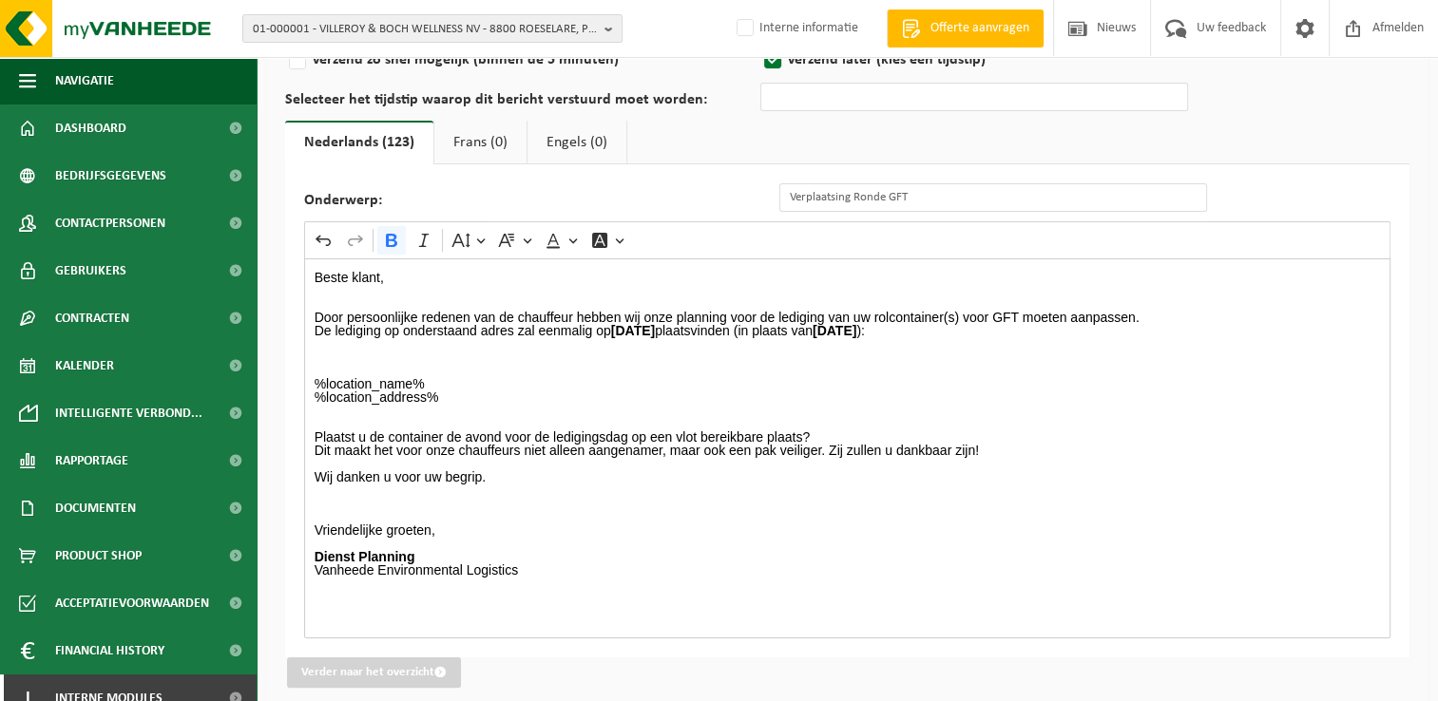
scroll to position [238, 0]
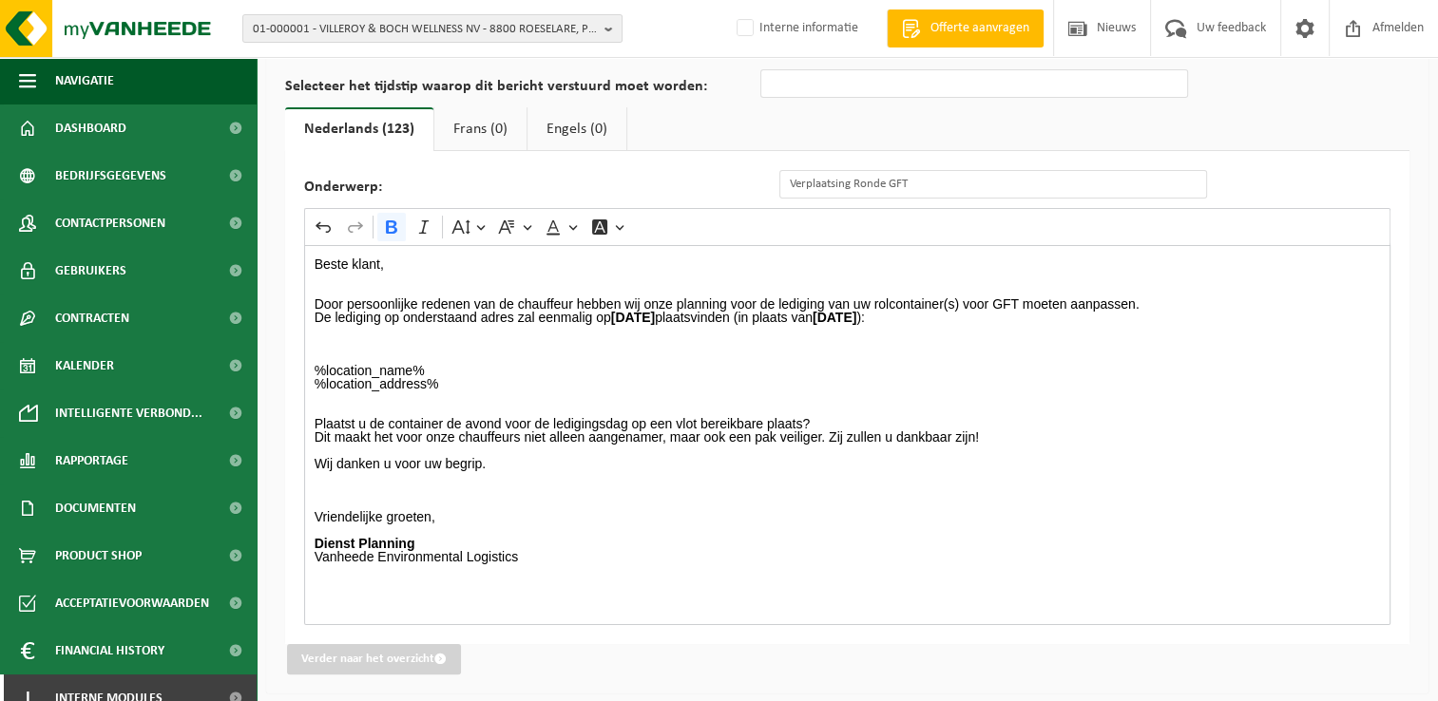
click at [602, 579] on div "Beste klant, Door persoonlijke redenen van de chauffeur hebben wij onze plannin…" at bounding box center [847, 435] width 1086 height 380
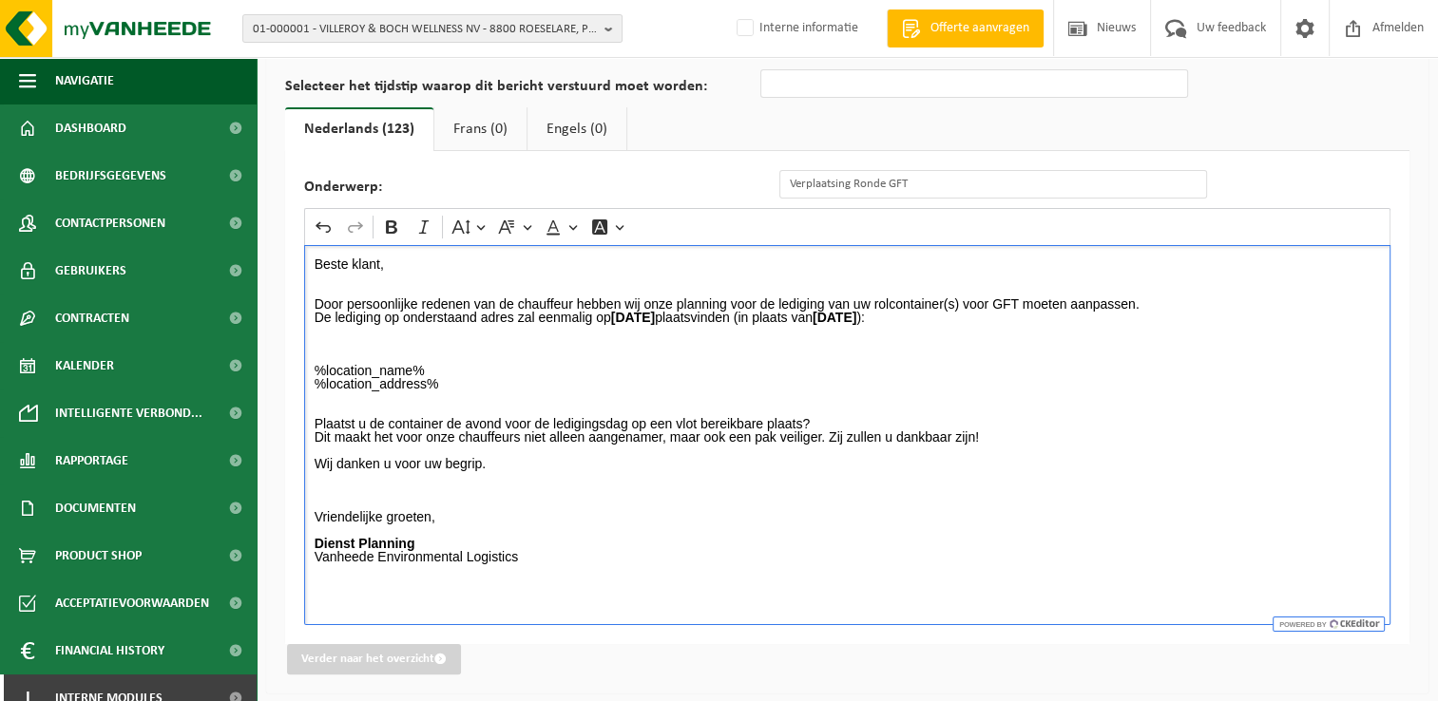
scroll to position [143, 0]
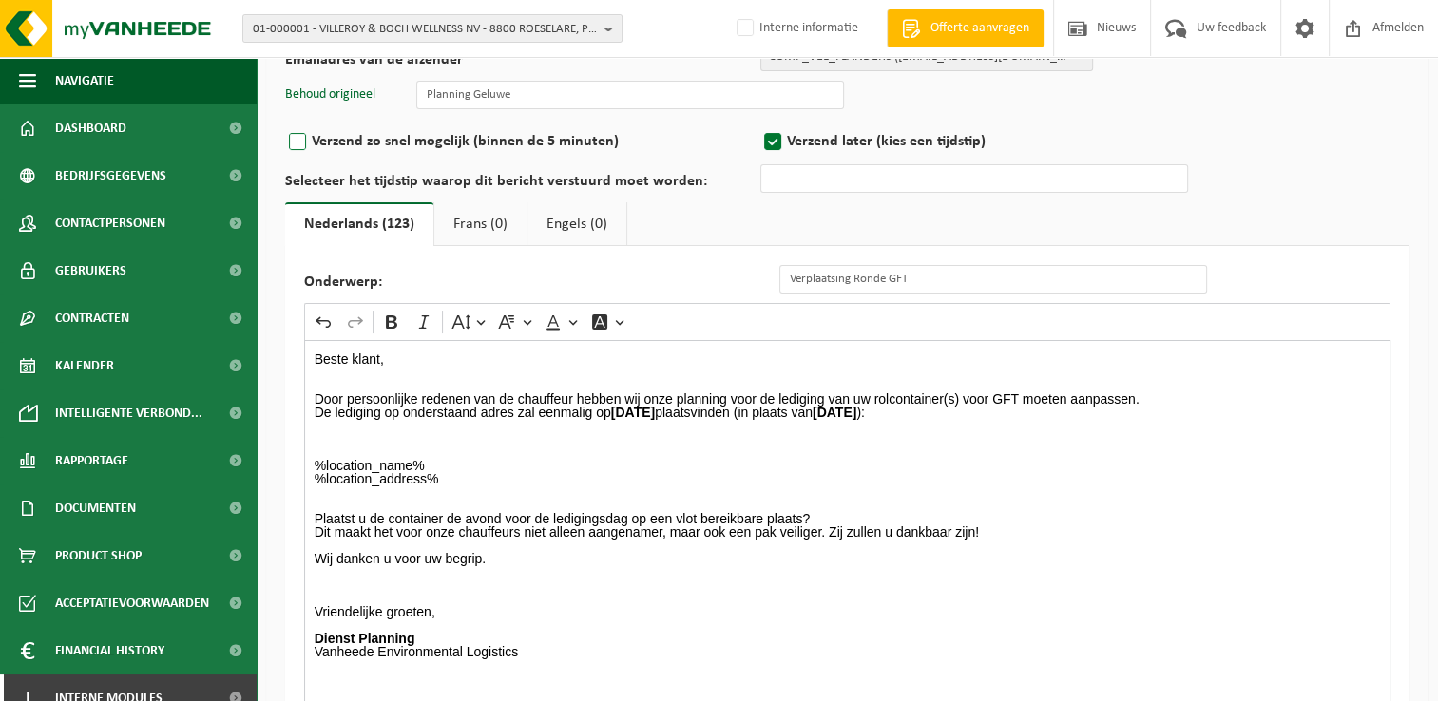
click at [323, 132] on label "Verzend zo snel mogelijk (binnen de 5 minuten)" at bounding box center [522, 141] width 475 height 27
click at [323, 279] on input "Verzend zo snel mogelijk (binnen de 5 minuten)" at bounding box center [322, 285] width 12 height 12
radio input "true"
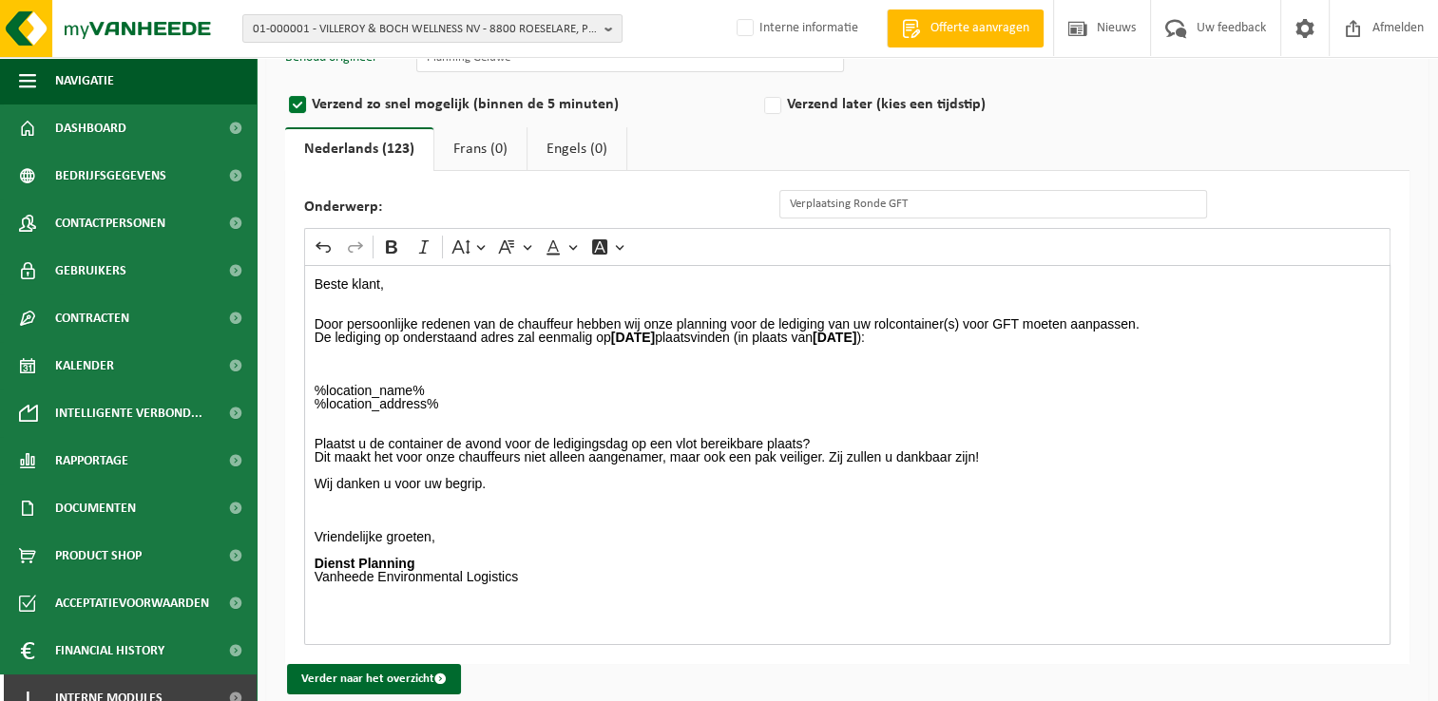
scroll to position [200, 0]
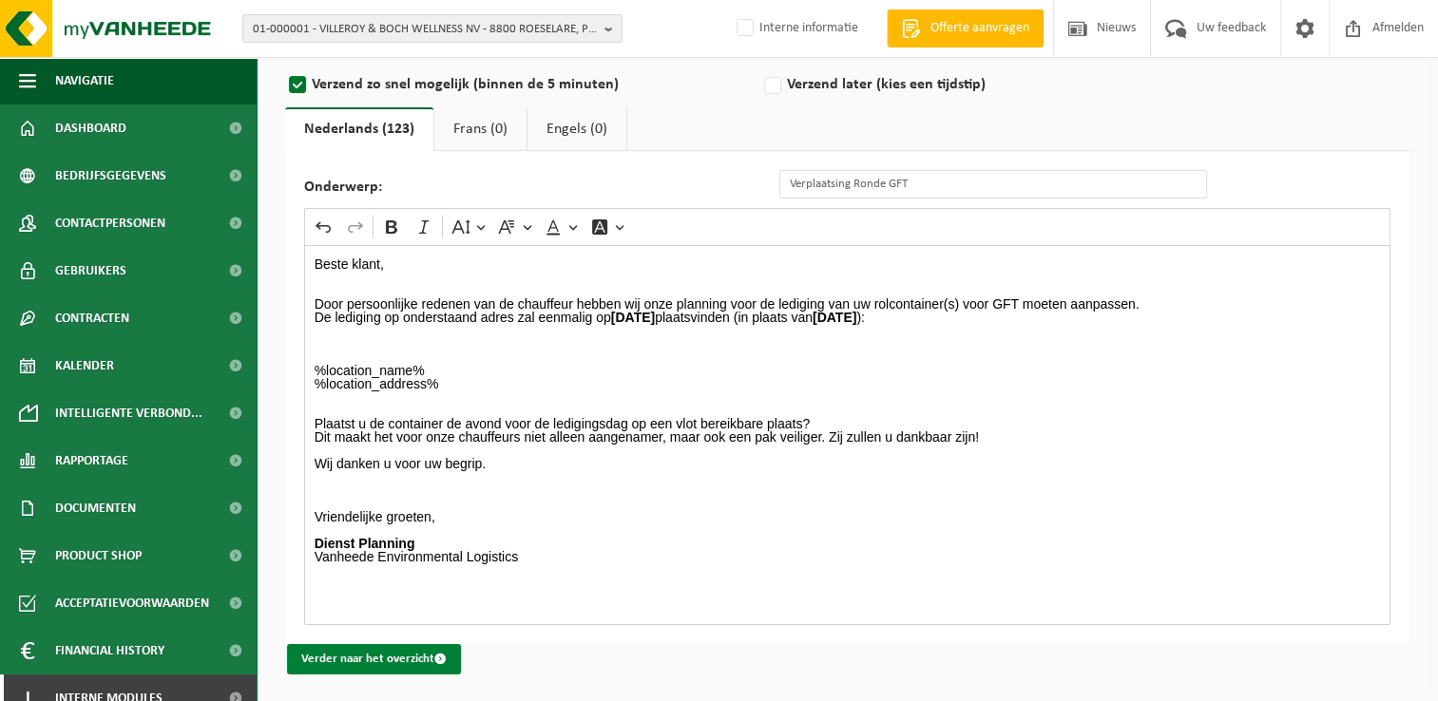
click at [395, 653] on button "Verder naar het overzicht" at bounding box center [374, 659] width 174 height 30
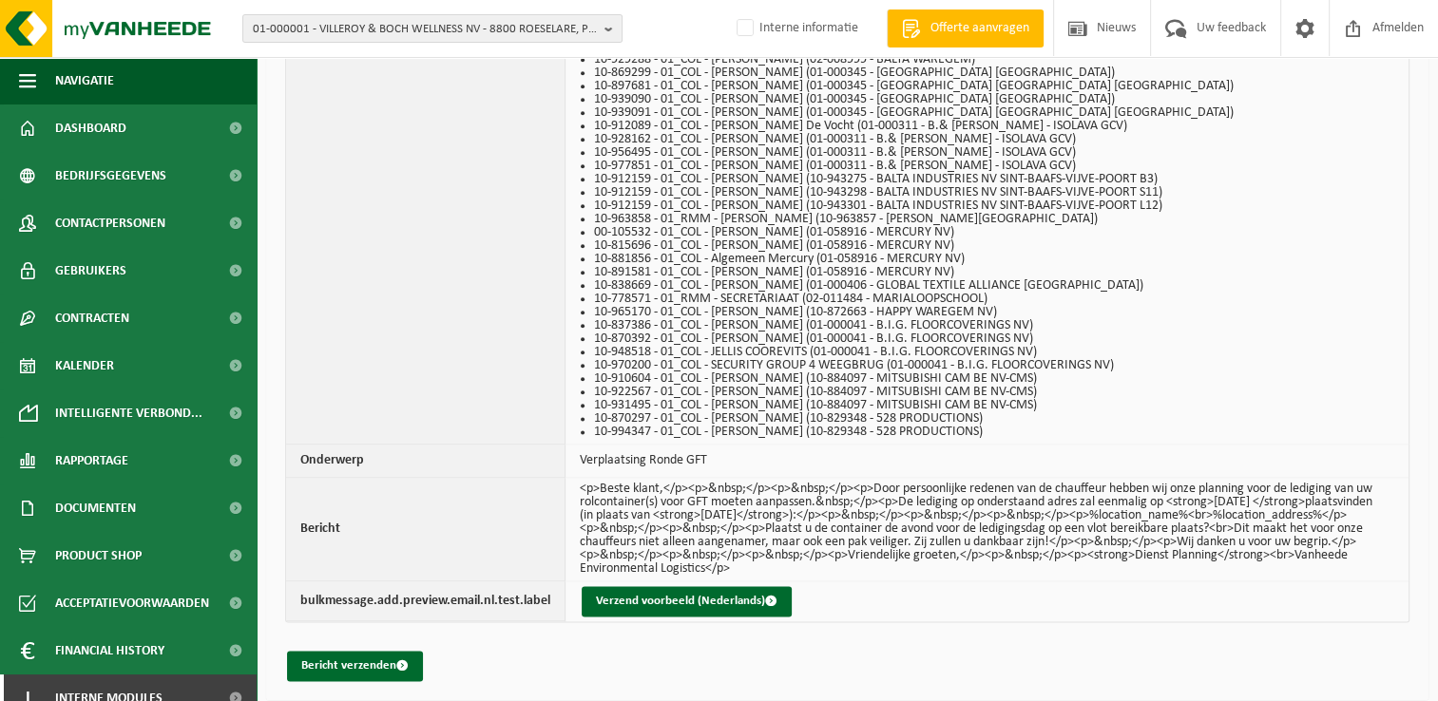
scroll to position [2292, 0]
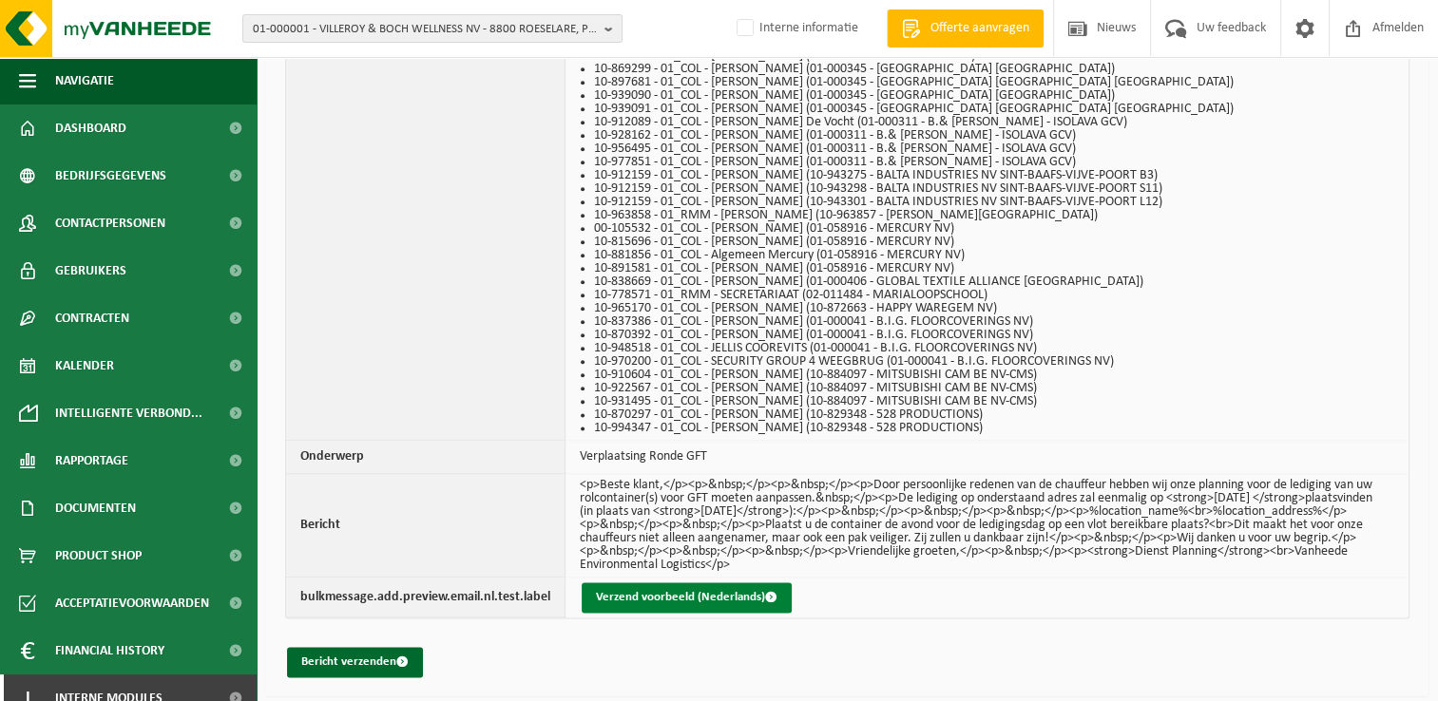
click at [627, 596] on button "Verzend voorbeeld (Nederlands)" at bounding box center [687, 598] width 210 height 30
click at [361, 667] on button "Bericht verzenden" at bounding box center [355, 662] width 136 height 30
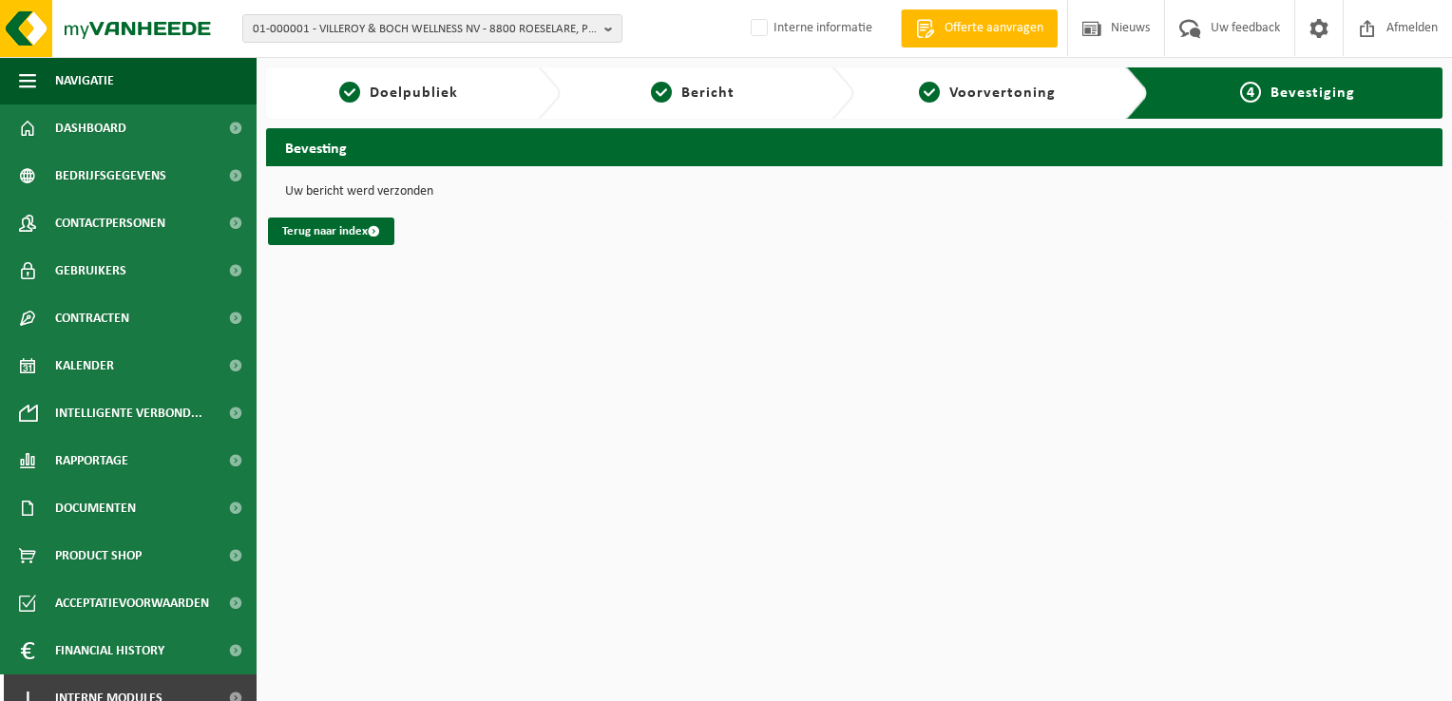
drag, startPoint x: 673, startPoint y: 445, endPoint x: 759, endPoint y: 445, distance: 86.5
click at [674, 445] on html "01-000001 - VILLEROY & BOCH WELLNESS NV - 8800 ROESELARE, POPULIERSTRAAT 1 01-0…" at bounding box center [726, 350] width 1452 height 701
